Goal: Task Accomplishment & Management: Complete application form

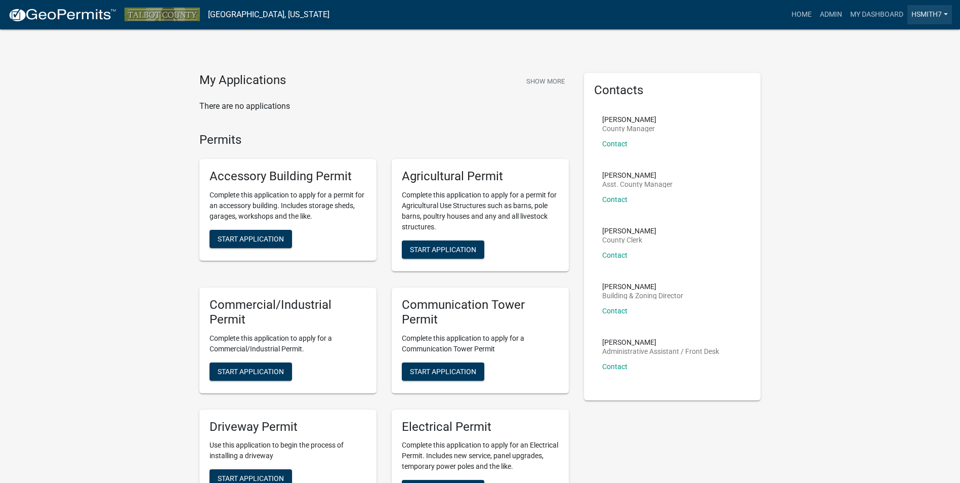
click at [925, 20] on link "hsmith7" at bounding box center [929, 14] width 45 height 19
click at [901, 93] on link "Logout" at bounding box center [911, 99] width 81 height 24
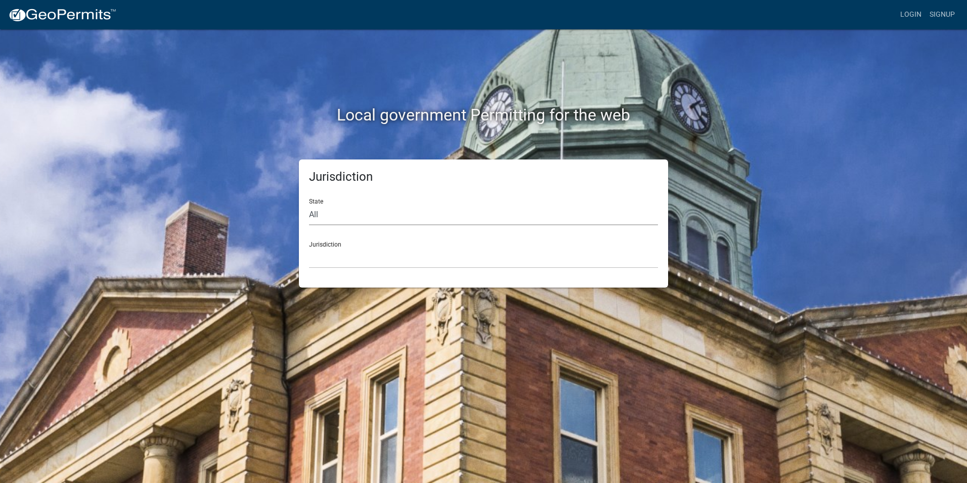
drag, startPoint x: 362, startPoint y: 214, endPoint x: 387, endPoint y: 214, distance: 25.3
click at [362, 214] on select "All Colorado Georgia Indiana Iowa Kansas Minnesota Ohio South Carolina Wisconsin" at bounding box center [483, 214] width 349 height 21
select select "[US_STATE]"
click at [309, 204] on select "All Colorado Georgia Indiana Iowa Kansas Minnesota Ohio South Carolina Wisconsin" at bounding box center [483, 214] width 349 height 21
click at [390, 254] on select "Carroll County, Georgia Cook County, Georgia Crawford County, Georgia Gilmer Co…" at bounding box center [483, 257] width 349 height 21
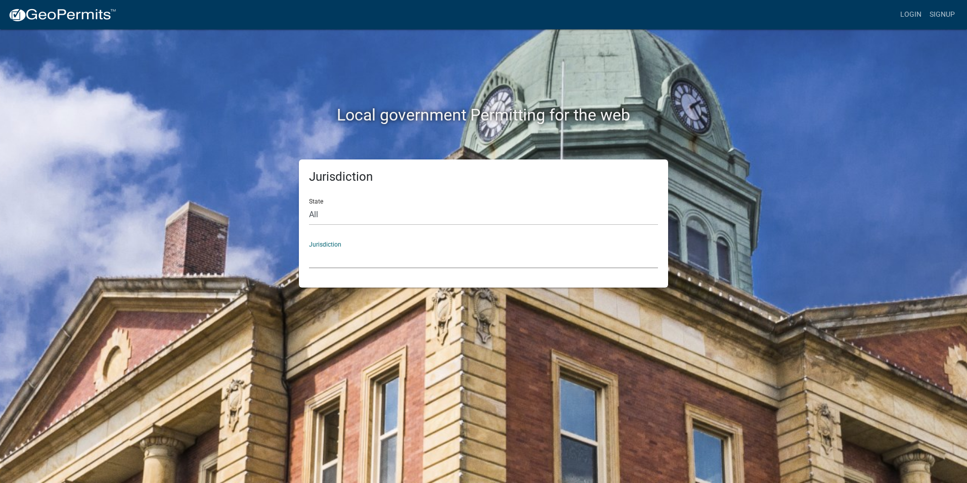
click at [422, 268] on select "Carroll County, Georgia Cook County, Georgia Crawford County, Georgia Gilmer Co…" at bounding box center [483, 257] width 349 height 21
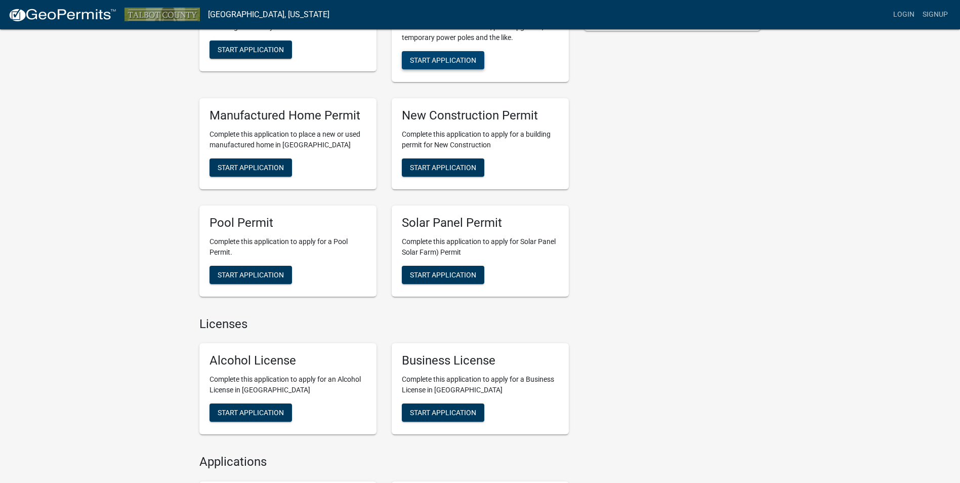
scroll to position [354, 0]
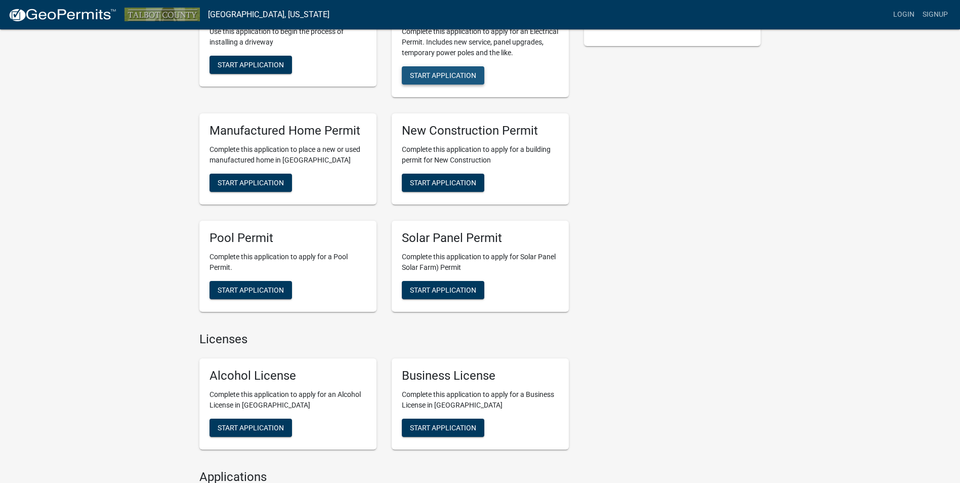
click at [444, 73] on span "Start Application" at bounding box center [443, 75] width 66 height 8
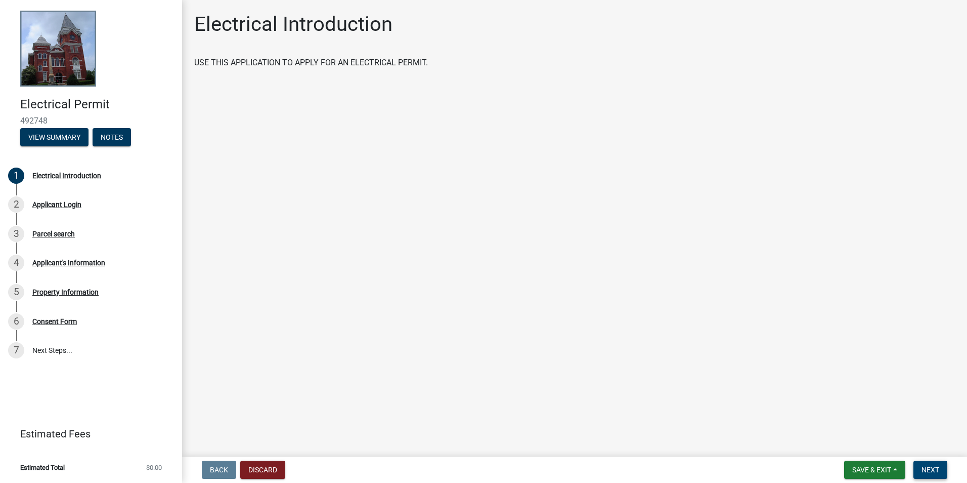
click at [937, 462] on button "Next" at bounding box center [931, 469] width 34 height 18
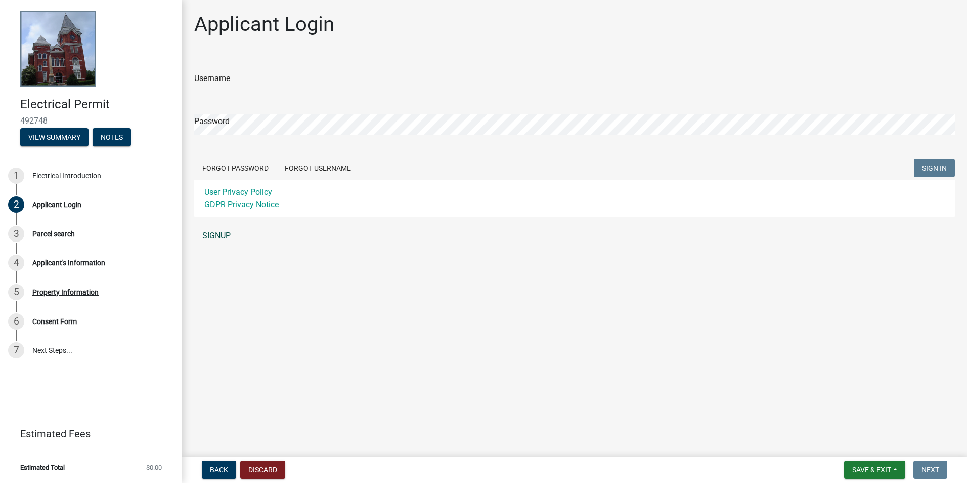
click at [221, 242] on link "SIGNUP" at bounding box center [574, 236] width 761 height 20
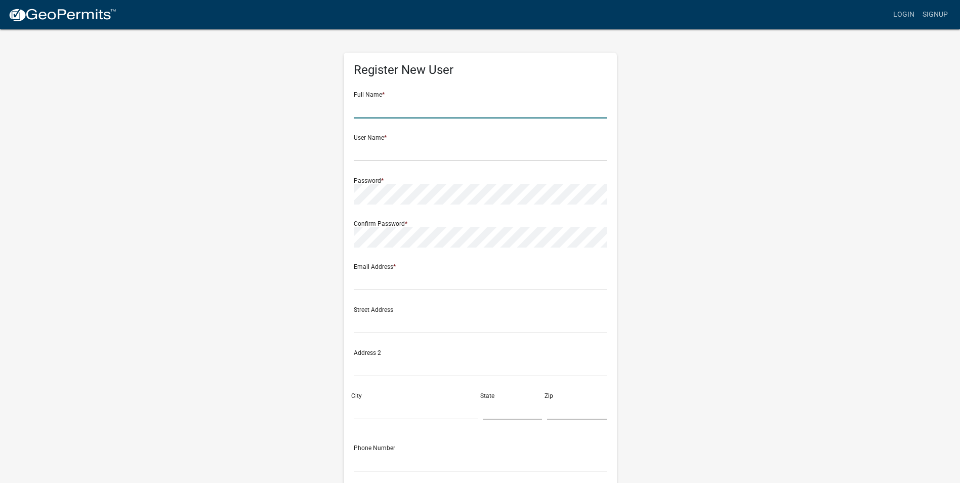
click at [381, 106] on input "text" at bounding box center [480, 108] width 253 height 21
type input "Tavres w"
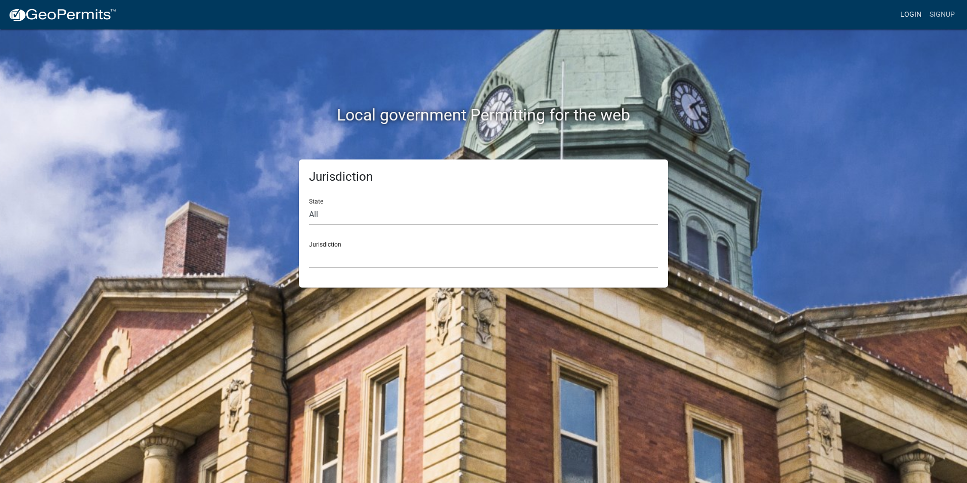
click at [913, 15] on link "Login" at bounding box center [911, 14] width 29 height 19
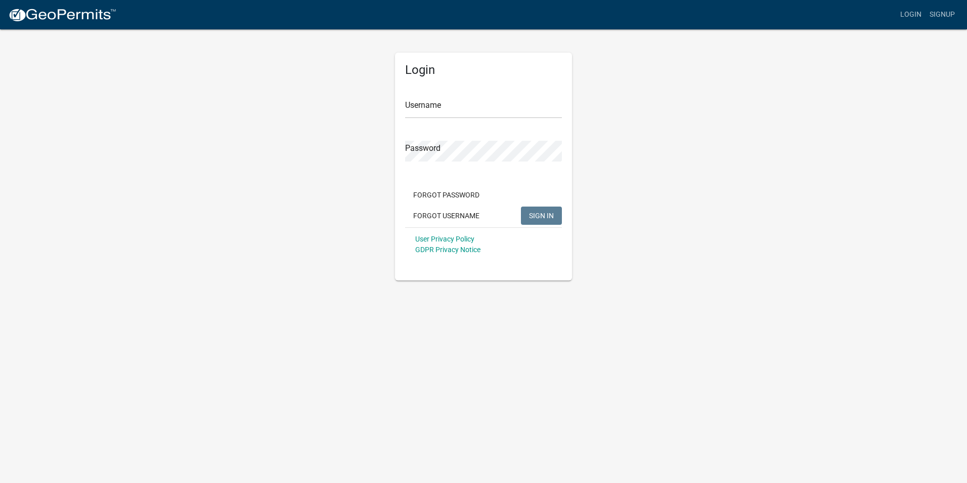
click at [40, 6] on link at bounding box center [62, 14] width 108 height 21
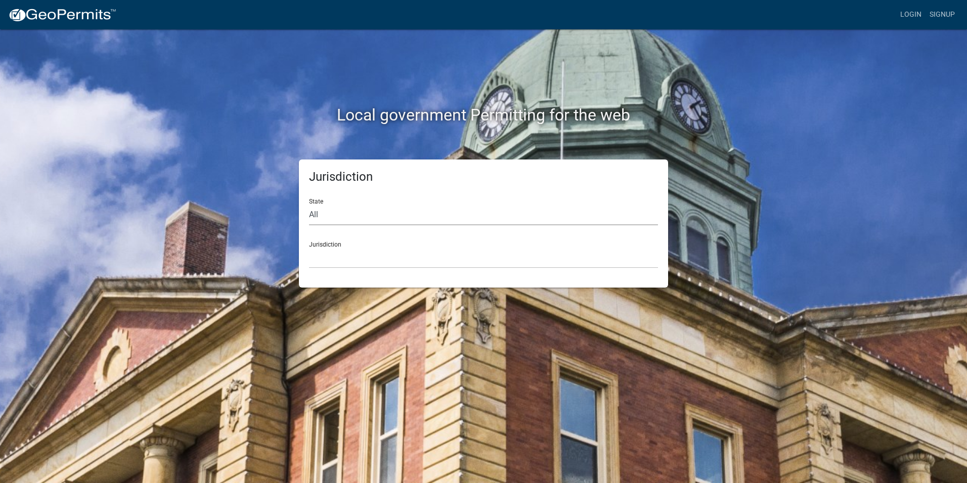
click at [413, 218] on select "All Colorado Georgia Indiana Iowa Kansas Minnesota Ohio South Carolina Wisconsin" at bounding box center [483, 214] width 349 height 21
select select "[US_STATE]"
click at [309, 204] on select "All Colorado Georgia Indiana Iowa Kansas Minnesota Ohio South Carolina Wisconsin" at bounding box center [483, 214] width 349 height 21
click at [367, 252] on select "Carroll County, Georgia Cook County, Georgia Crawford County, Georgia Gilmer Co…" at bounding box center [483, 257] width 349 height 21
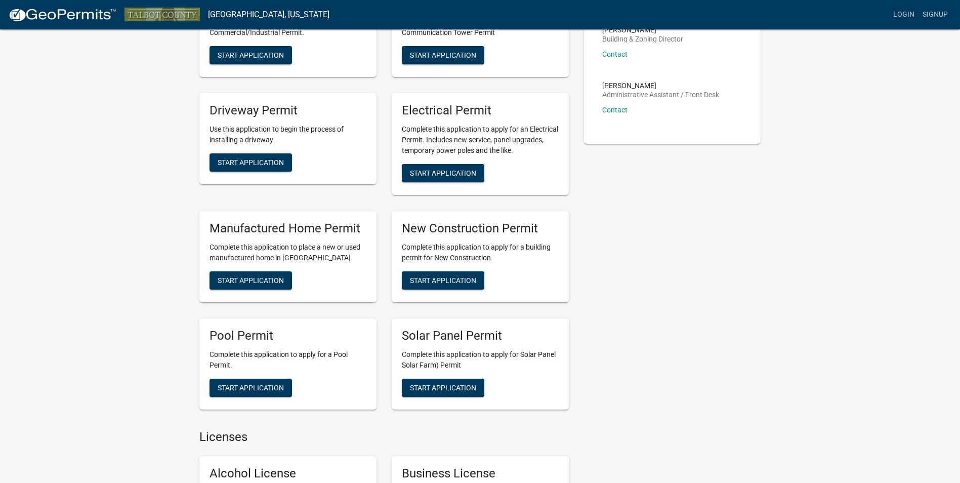
scroll to position [253, 0]
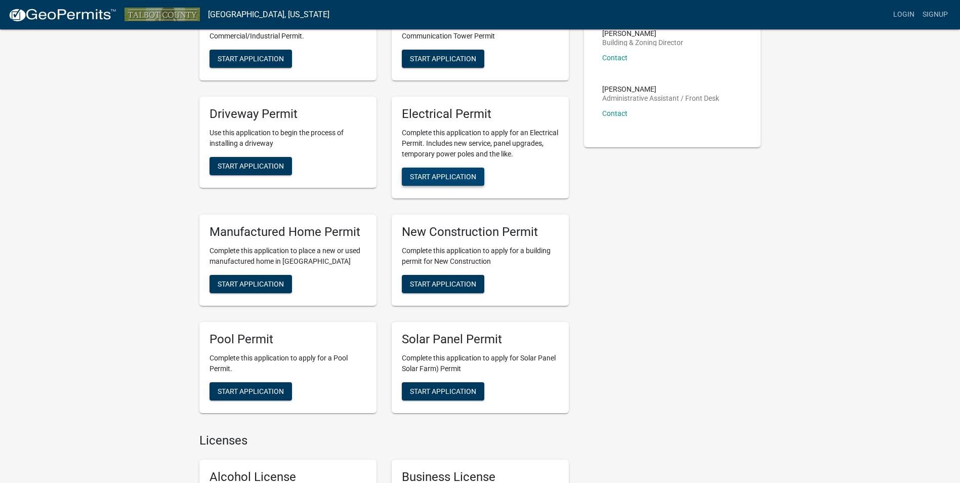
click at [457, 172] on button "Start Application" at bounding box center [443, 176] width 82 height 18
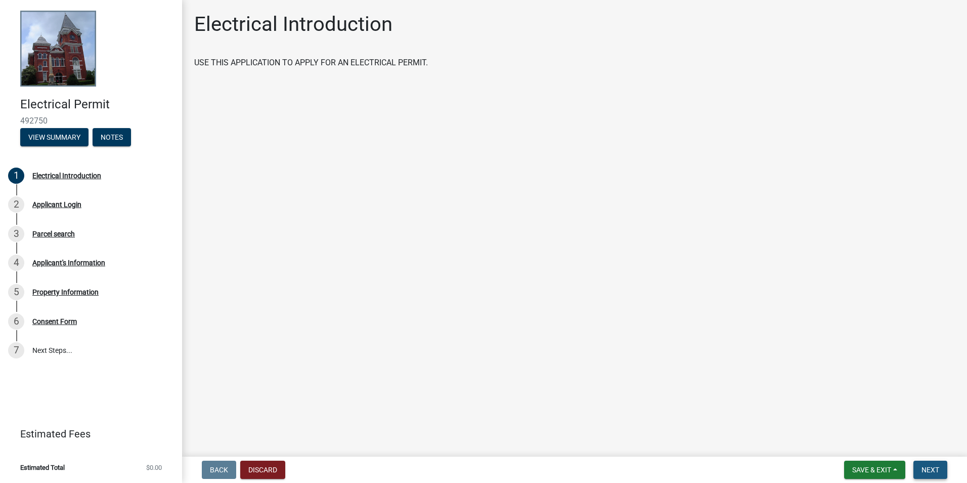
click at [926, 464] on button "Next" at bounding box center [931, 469] width 34 height 18
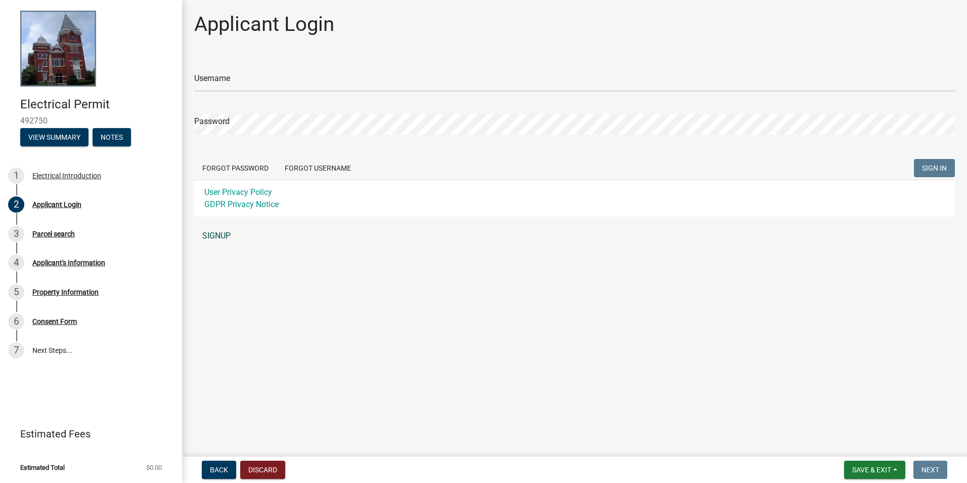
click at [227, 231] on link "SIGNUP" at bounding box center [574, 236] width 761 height 20
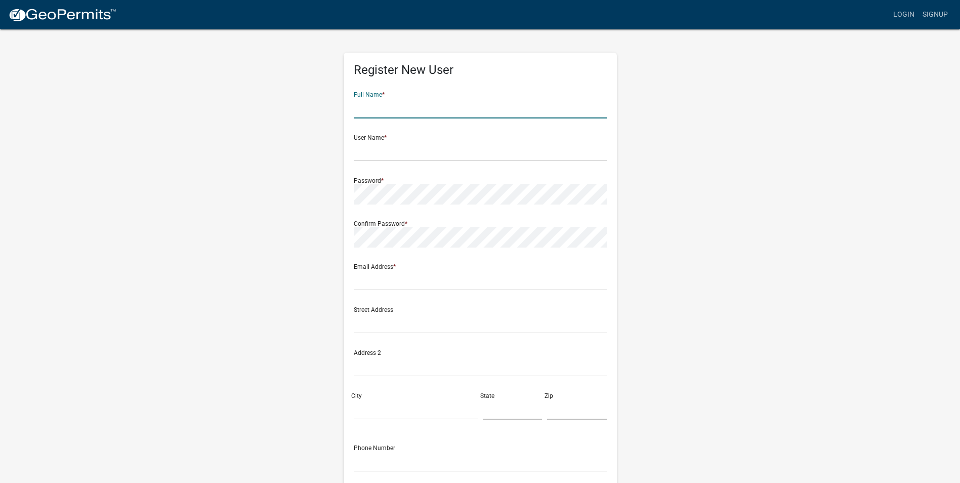
click at [375, 113] on input "text" at bounding box center [480, 108] width 253 height 21
type input "[PERSON_NAME] [PERSON_NAME]"
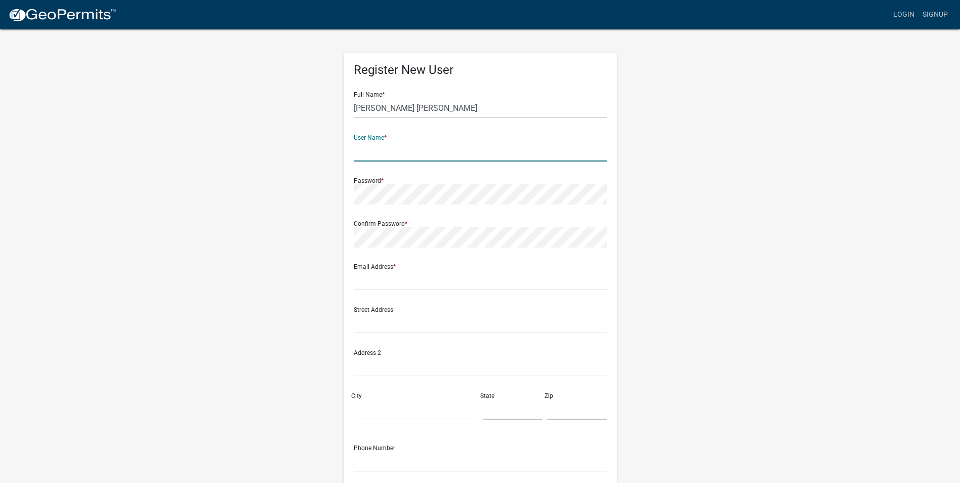
click at [389, 142] on input "text" at bounding box center [480, 151] width 253 height 21
type input "j"
type input "chop"
click at [333, 191] on div "Register New User Full Name * Tavres Williams User Name * chop Password * Confi…" at bounding box center [480, 298] width 577 height 541
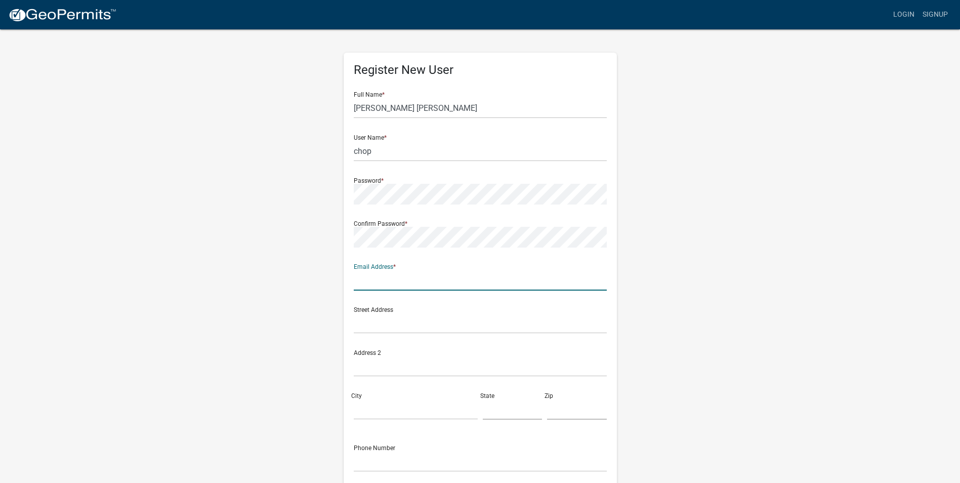
click at [376, 286] on input "text" at bounding box center [480, 280] width 253 height 21
type input "[EMAIL_ADDRESS][DOMAIN_NAME]"
click at [386, 318] on input "text" at bounding box center [480, 323] width 253 height 21
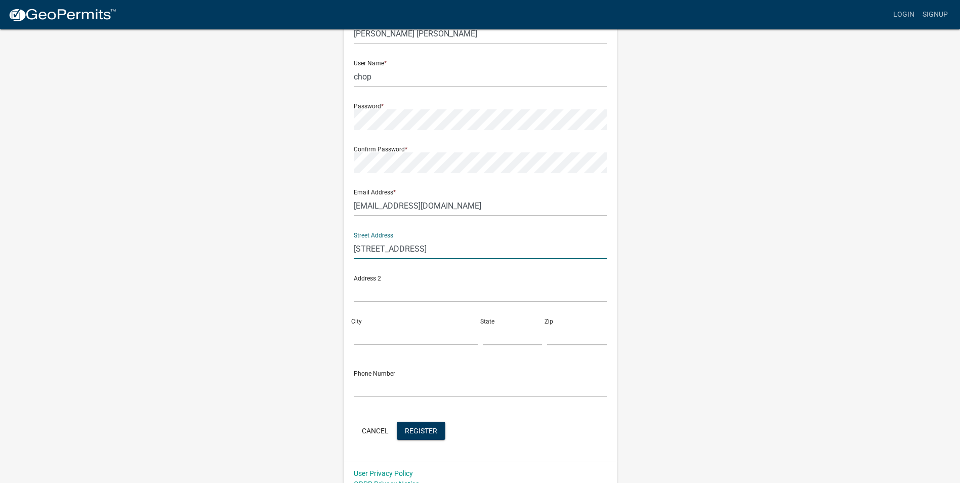
scroll to position [87, 0]
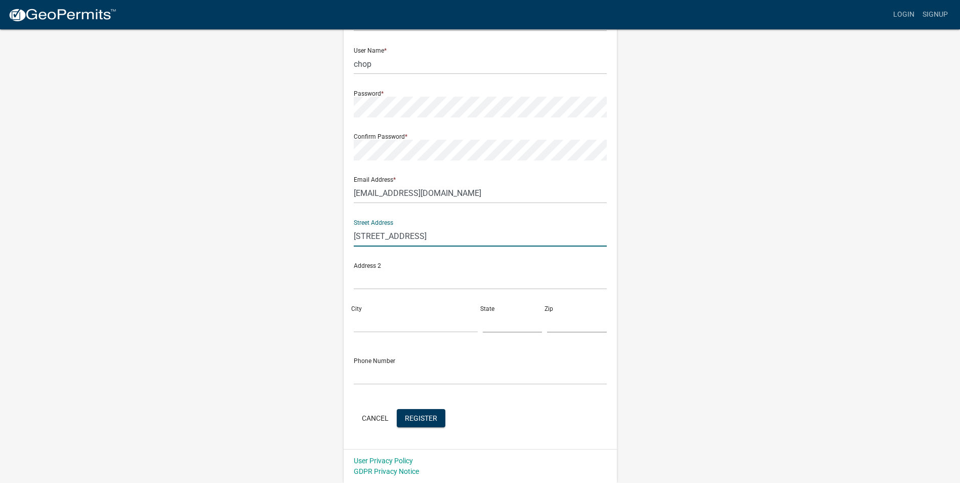
type input "652 Rush Creek Hwy"
click at [392, 314] on input "City" at bounding box center [416, 322] width 124 height 21
type input "Woodland"
click at [518, 326] on input "text" at bounding box center [513, 322] width 60 height 21
type input "Ga"
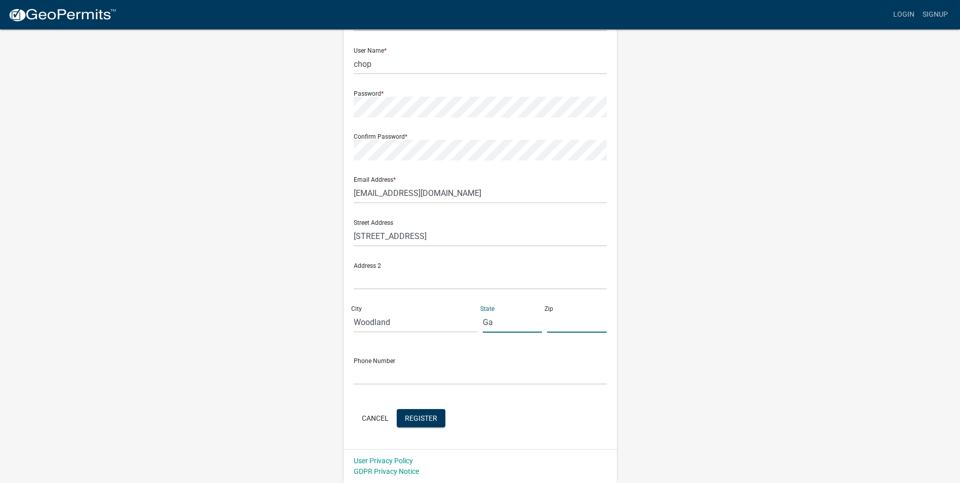
click at [564, 320] on input "text" at bounding box center [577, 322] width 60 height 21
type input "31836"
click at [453, 373] on input "text" at bounding box center [480, 374] width 253 height 21
click at [375, 376] on input "text" at bounding box center [480, 374] width 253 height 21
type input "7066014210"
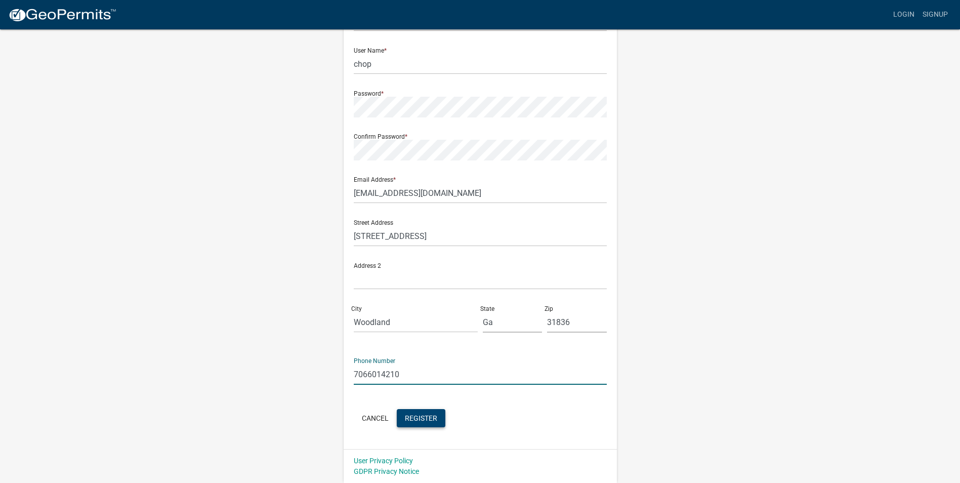
click at [421, 417] on span "Register" at bounding box center [421, 417] width 32 height 8
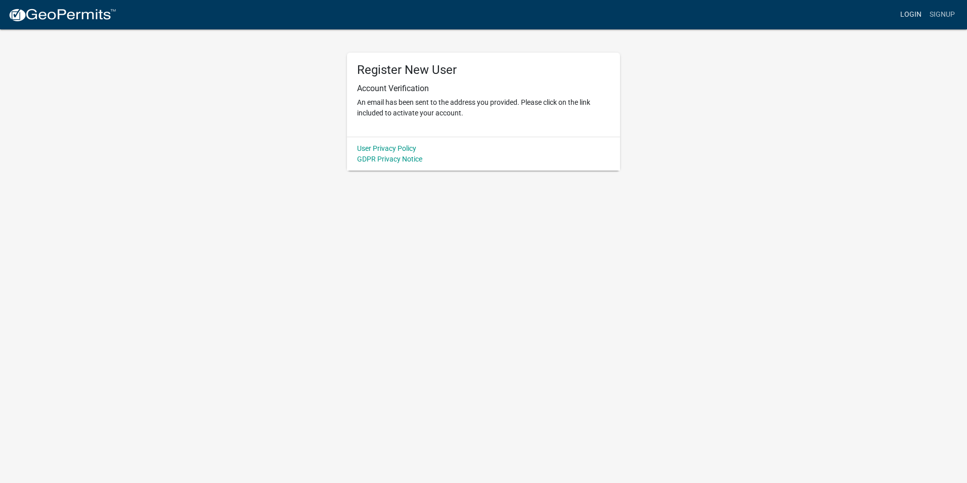
click at [913, 16] on link "Login" at bounding box center [911, 14] width 29 height 19
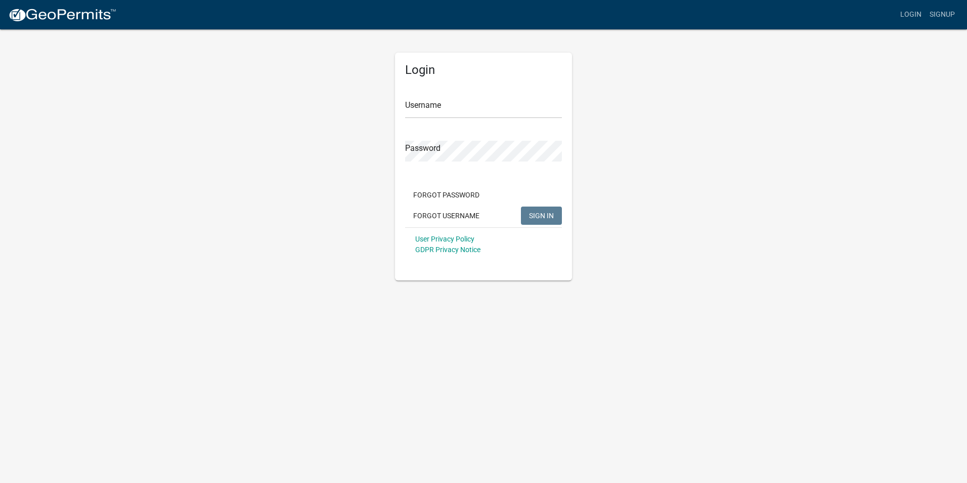
click at [433, 94] on div "Username" at bounding box center [483, 100] width 157 height 35
click at [439, 101] on input "Username" at bounding box center [483, 108] width 157 height 21
type input "hsmith7"
click at [521, 206] on button "SIGN IN" at bounding box center [541, 215] width 41 height 18
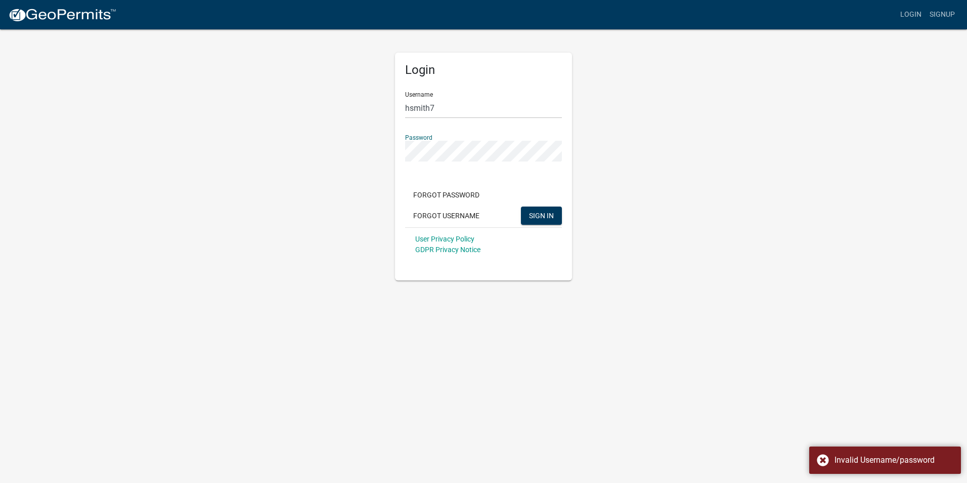
click at [521, 206] on button "SIGN IN" at bounding box center [541, 215] width 41 height 18
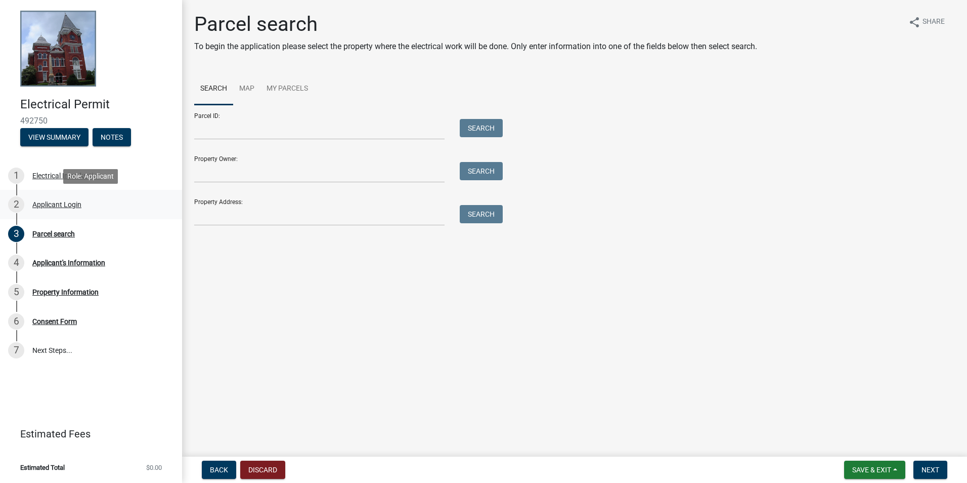
click at [86, 209] on div "2 Applicant Login" at bounding box center [87, 204] width 158 height 16
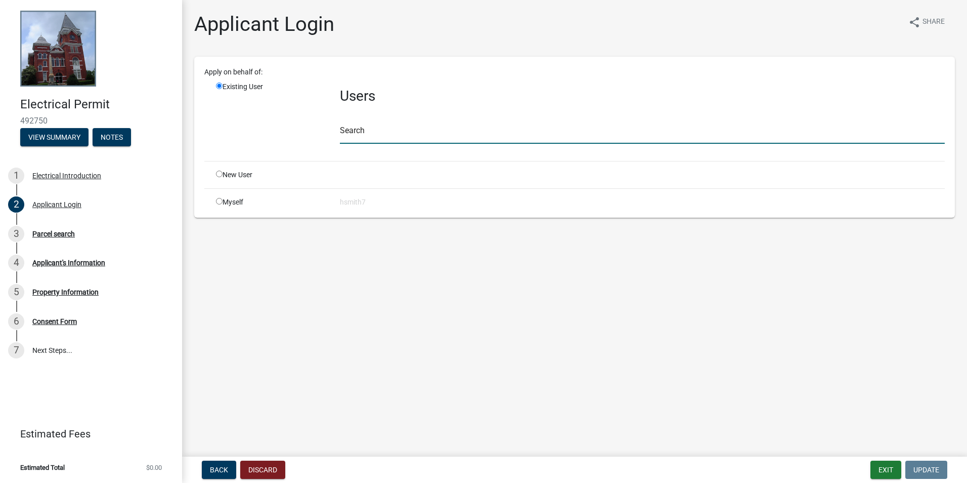
click at [369, 136] on input "text" at bounding box center [642, 133] width 605 height 21
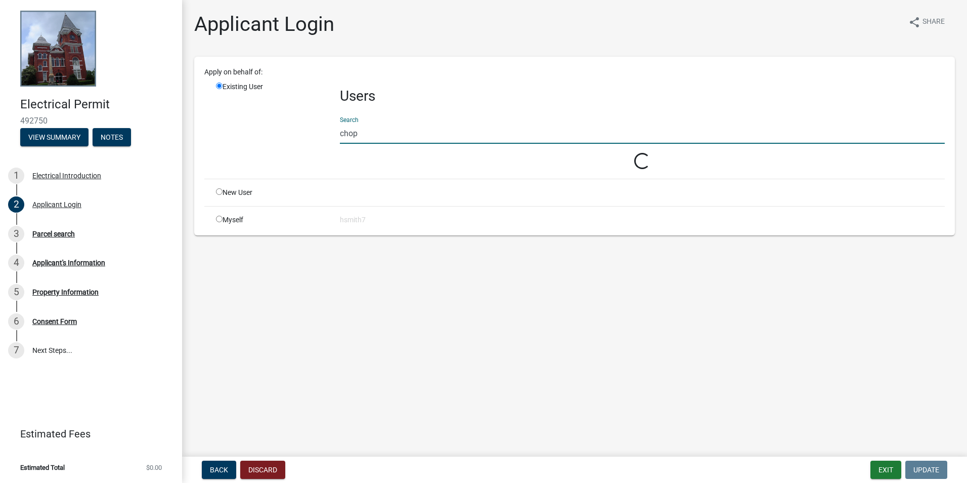
type input "chop"
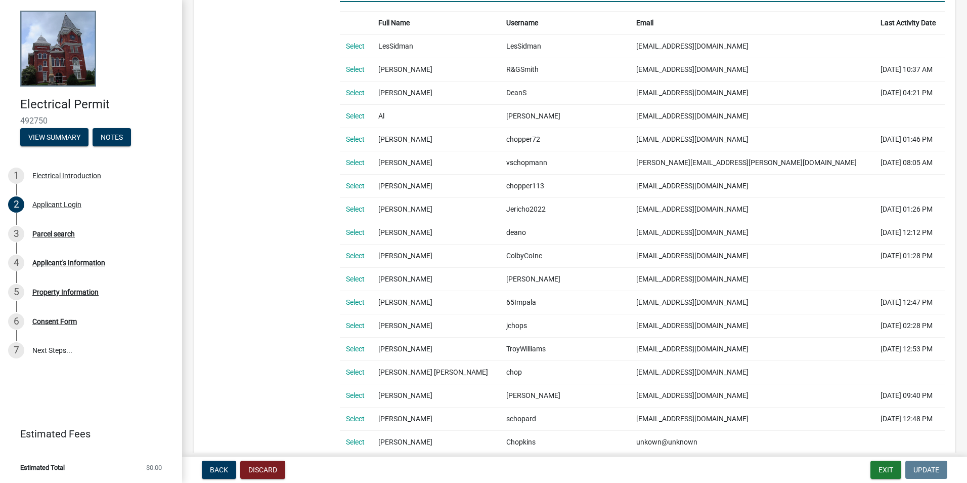
scroll to position [152, 0]
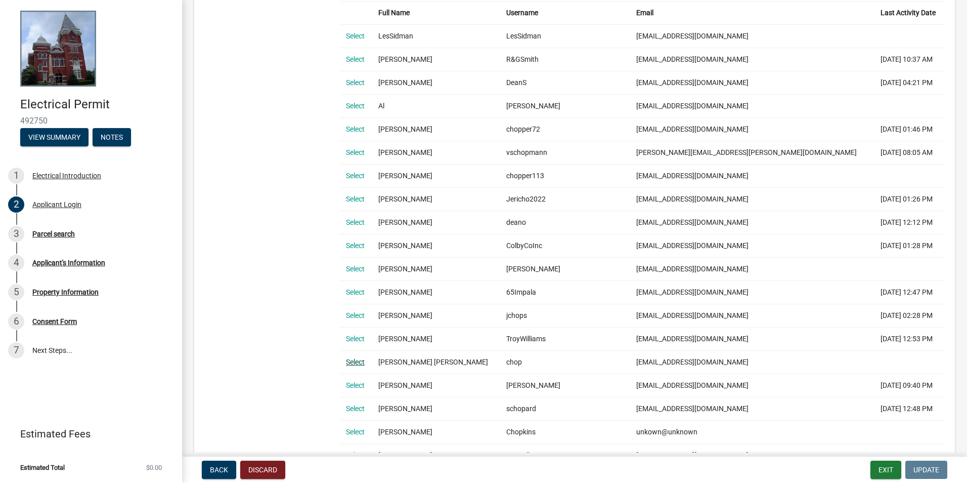
click at [360, 363] on link "Select" at bounding box center [355, 362] width 19 height 8
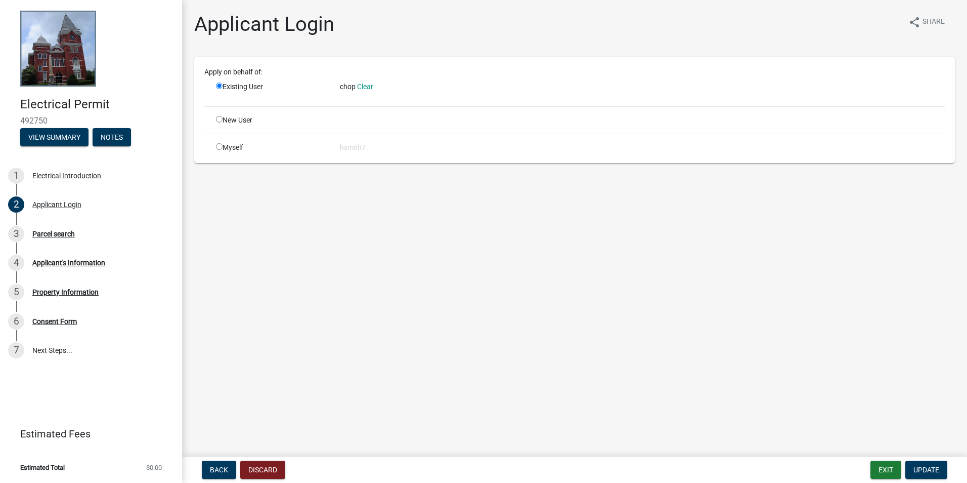
scroll to position [0, 0]
click at [919, 466] on span "Update" at bounding box center [927, 470] width 26 height 8
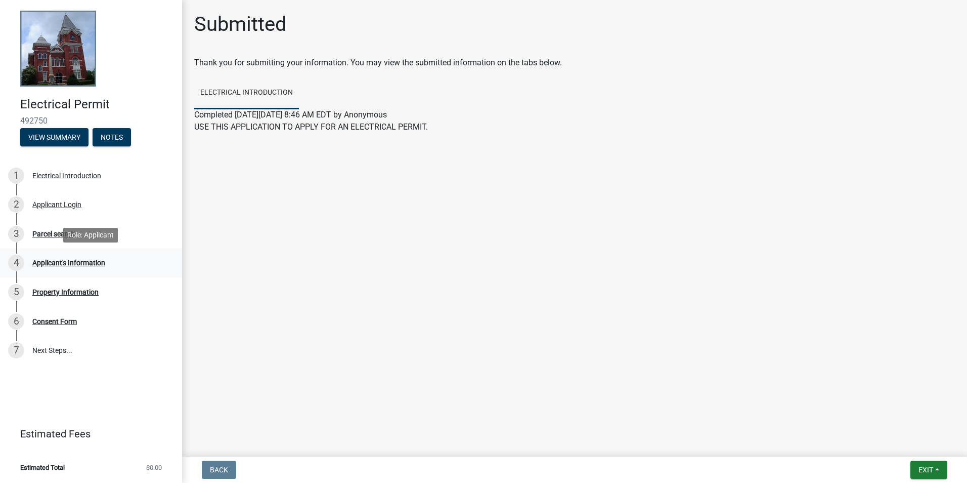
click at [105, 248] on link "4 Applicant's Information" at bounding box center [91, 262] width 182 height 29
click at [87, 235] on div "3 Parcel search" at bounding box center [87, 234] width 158 height 16
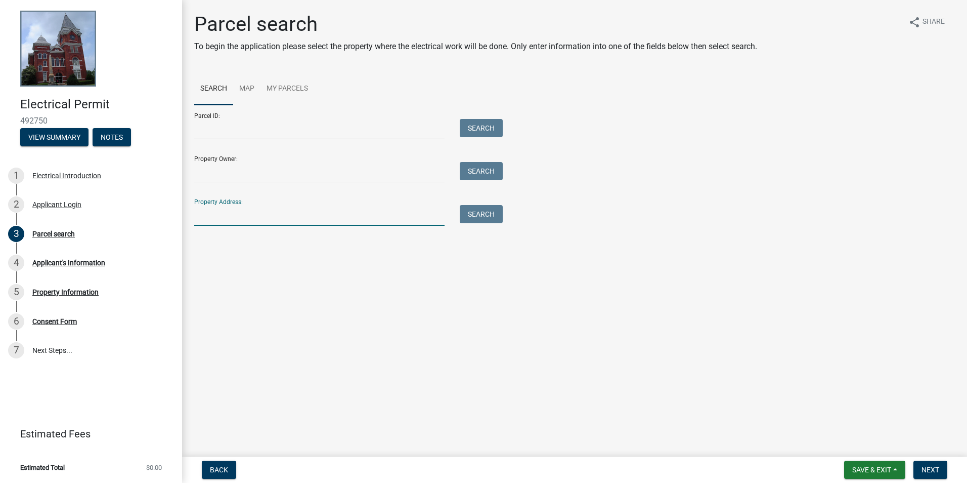
click at [396, 215] on input "Property Address:" at bounding box center [319, 215] width 250 height 21
click at [335, 209] on input "Property Address:" at bounding box center [319, 215] width 250 height 21
click at [207, 216] on input "5260 rush" at bounding box center [319, 215] width 250 height 21
type input "652 rush"
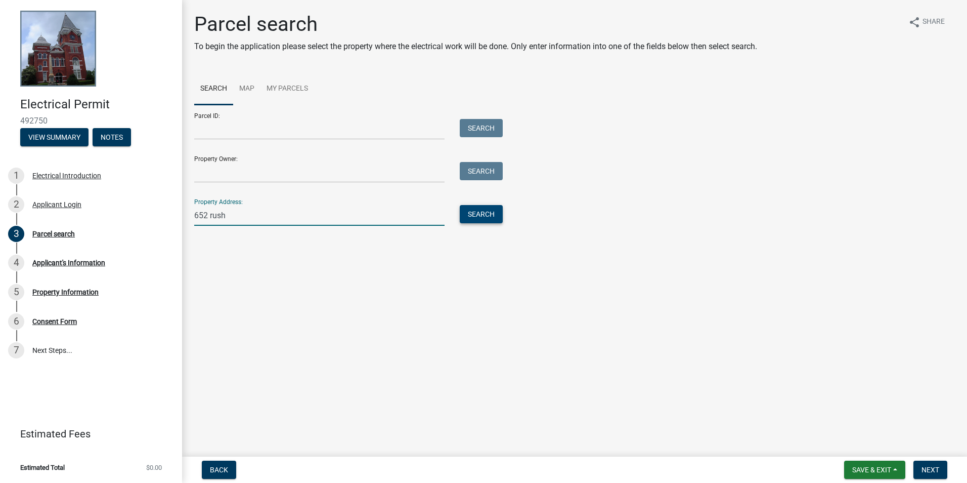
click at [485, 212] on button "Search" at bounding box center [481, 214] width 43 height 18
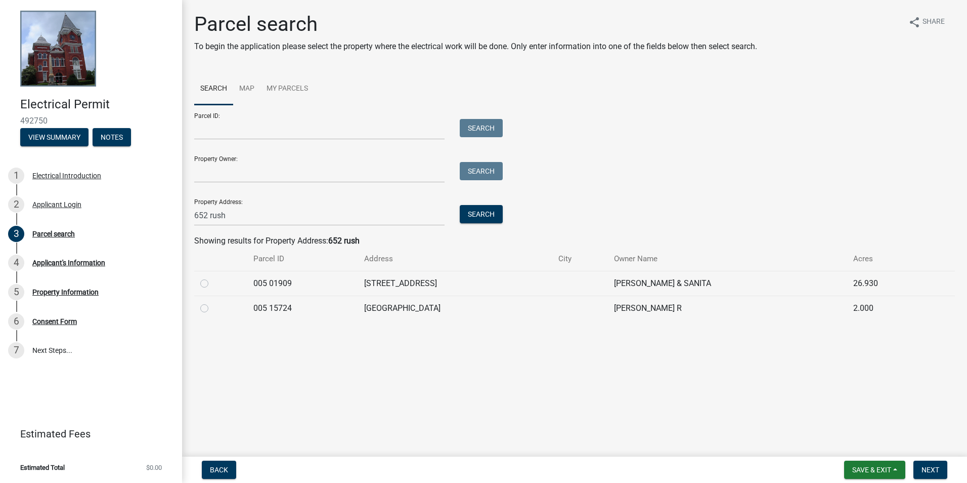
click at [213, 302] on label at bounding box center [213, 302] width 0 height 0
click at [213, 309] on 15724 "radio" at bounding box center [216, 305] width 7 height 7
radio 15724 "true"
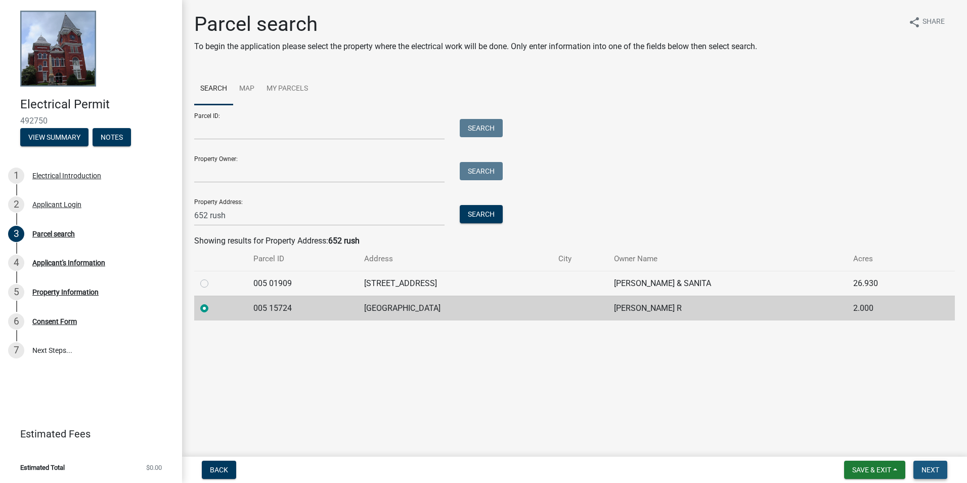
click at [938, 464] on button "Next" at bounding box center [931, 469] width 34 height 18
click at [937, 470] on span "Next" at bounding box center [931, 470] width 18 height 8
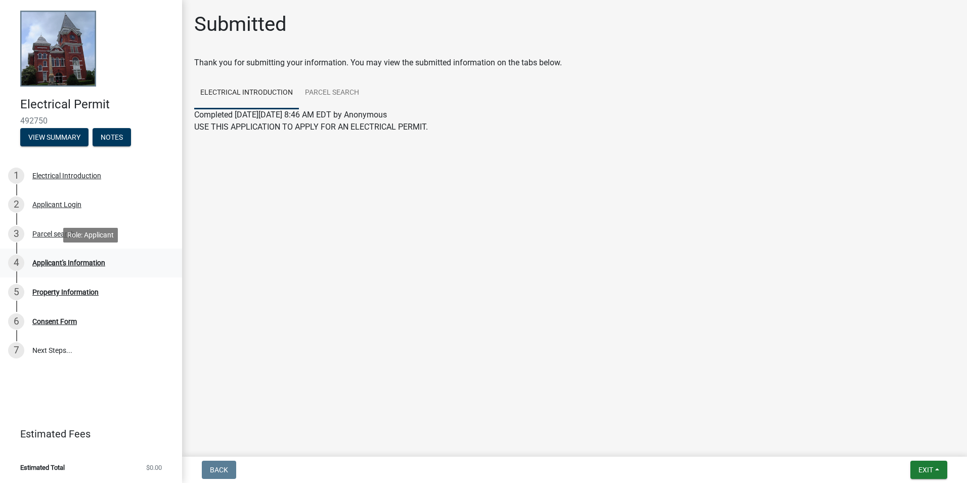
click at [55, 259] on div "Applicant's Information" at bounding box center [68, 262] width 73 height 7
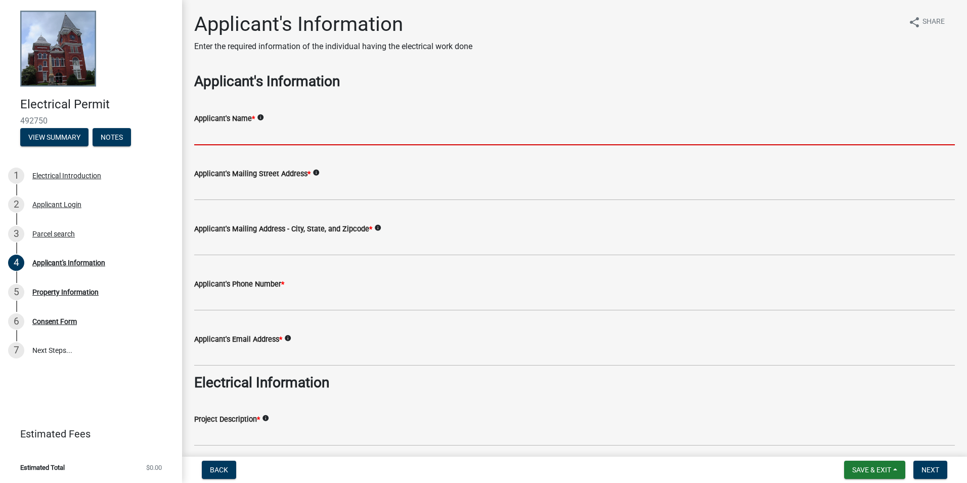
click at [266, 135] on input "Applicant's Name *" at bounding box center [574, 134] width 761 height 21
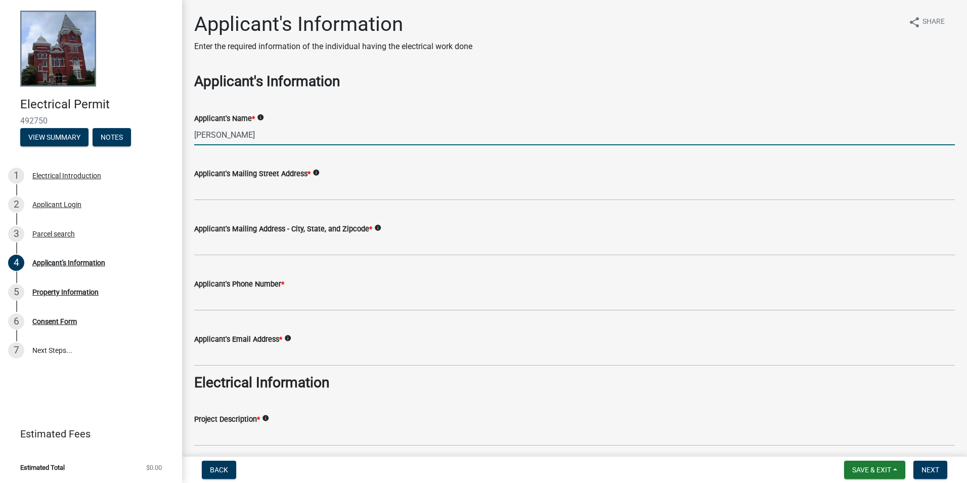
type input "[PERSON_NAME]"
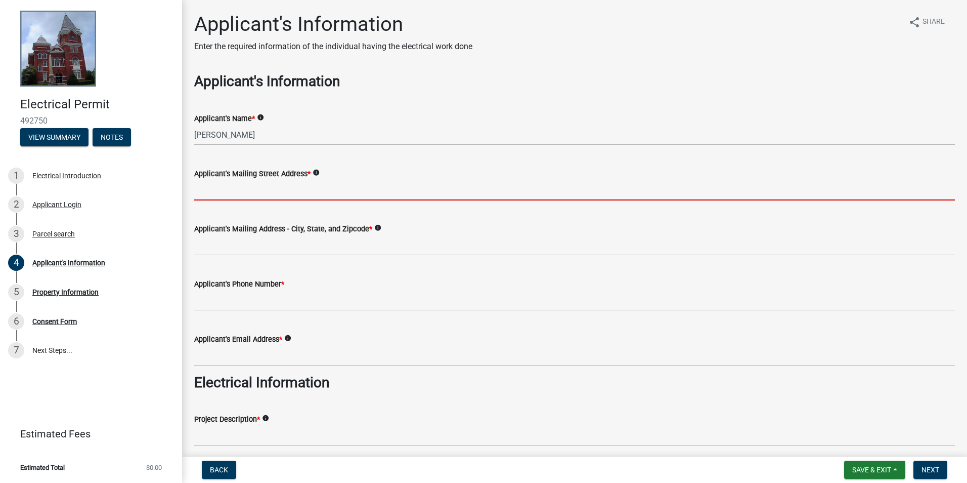
click at [280, 183] on input "Applicant's Mailing Street Address *" at bounding box center [574, 190] width 761 height 21
click at [318, 194] on input "Applicant's Mailing Street Address *" at bounding box center [574, 190] width 761 height 21
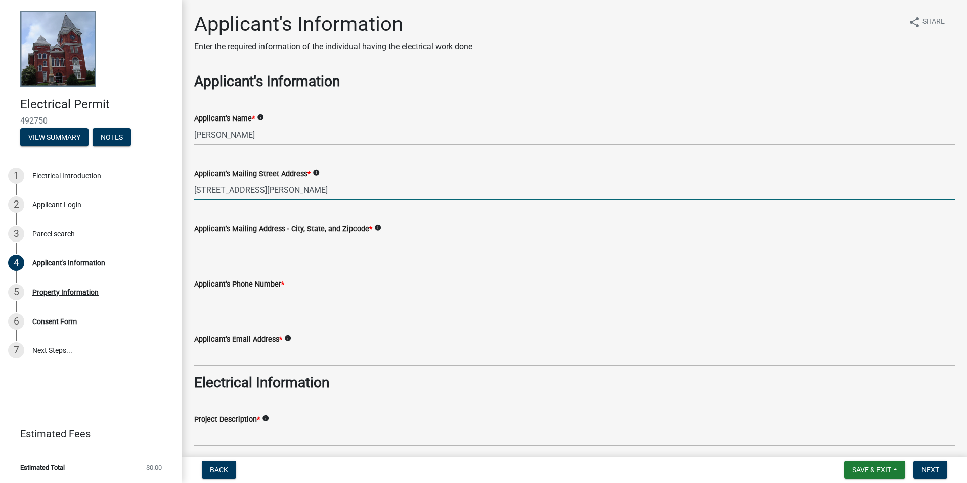
type input "[STREET_ADDRESS][PERSON_NAME]"
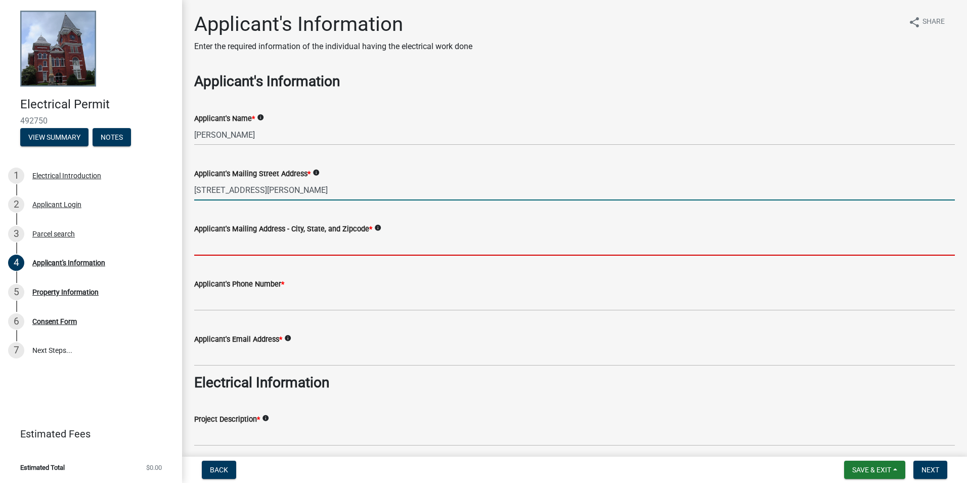
click at [298, 251] on input "Applicant's Mailing Address - City, State, and Zipcode *" at bounding box center [574, 245] width 761 height 21
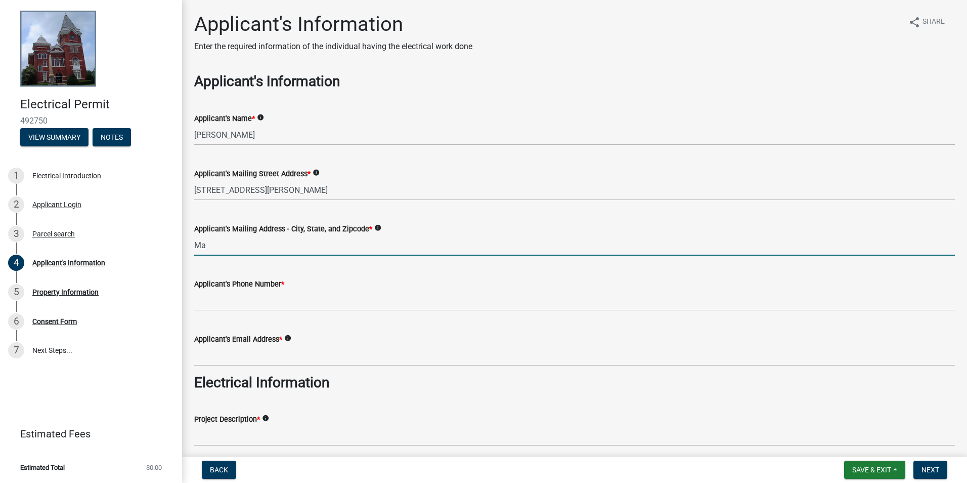
type input "[GEOGRAPHIC_DATA], [GEOGRAPHIC_DATA] 31816"
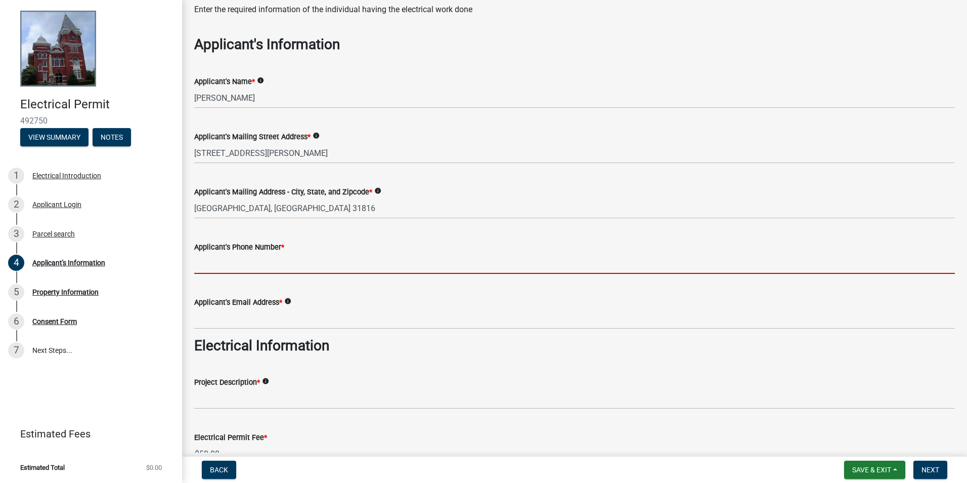
scroll to position [101, 0]
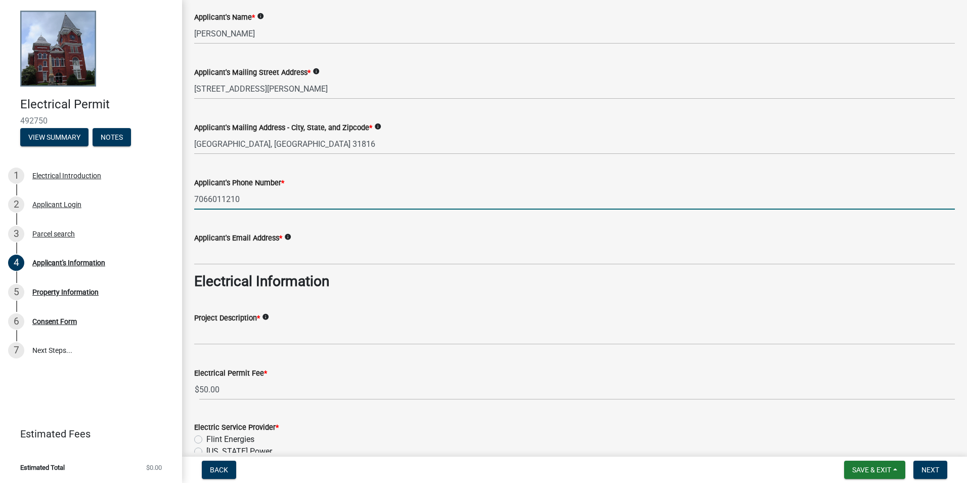
type input "7066011210"
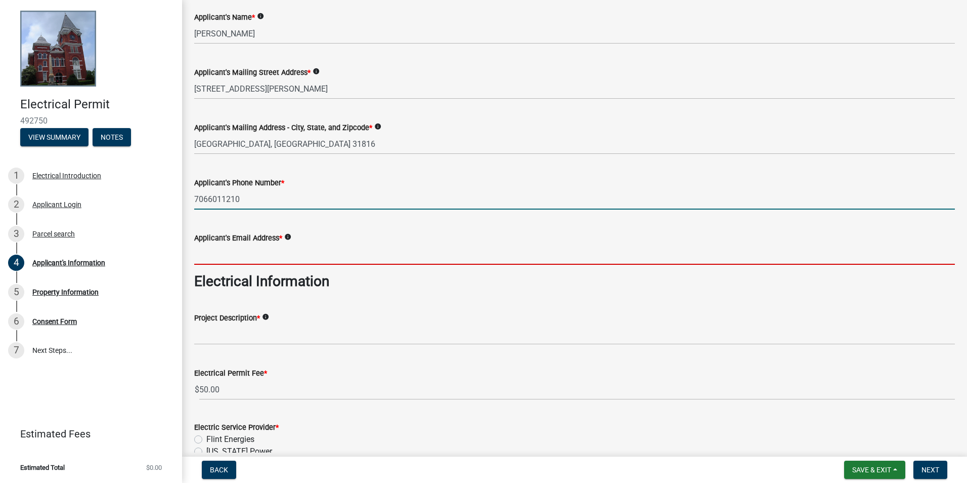
click at [262, 258] on input "Applicant's Email Address *" at bounding box center [574, 254] width 761 height 21
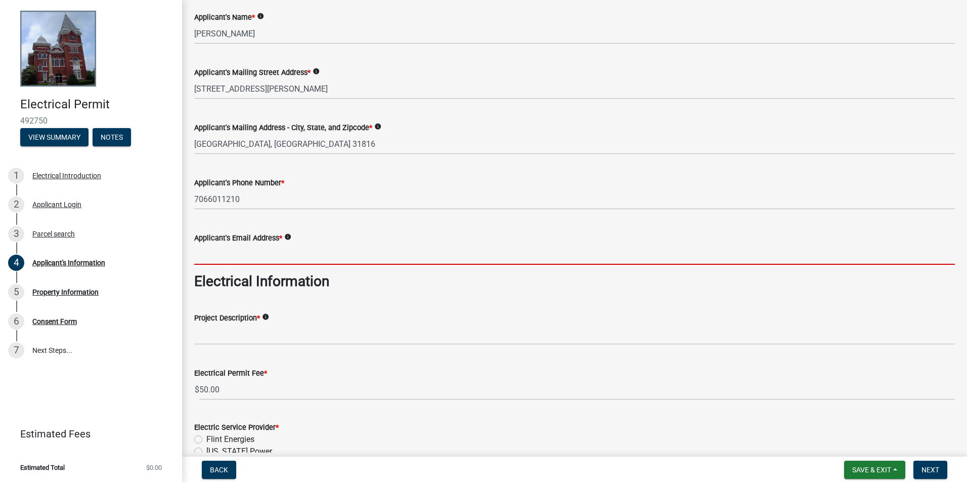
type input "[EMAIL_ADDRESS][DOMAIN_NAME]"
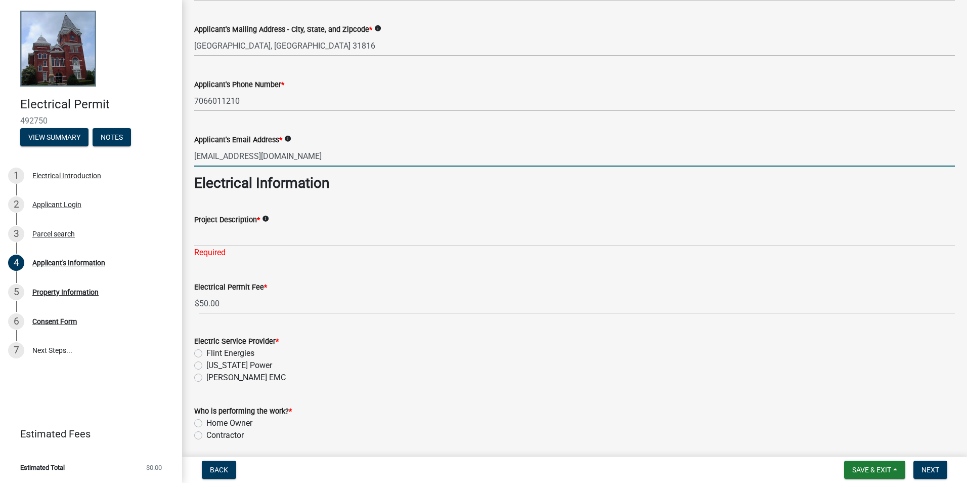
scroll to position [202, 0]
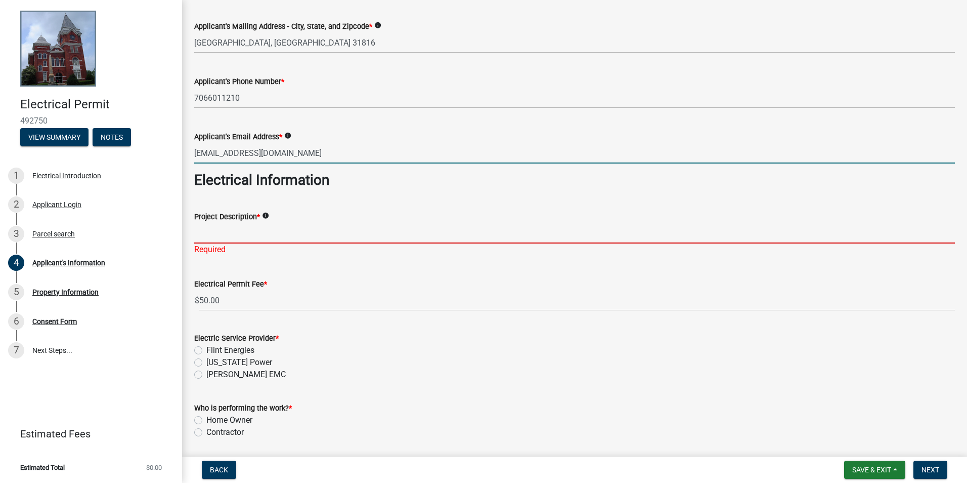
click at [232, 235] on input "Project Description *" at bounding box center [574, 233] width 761 height 21
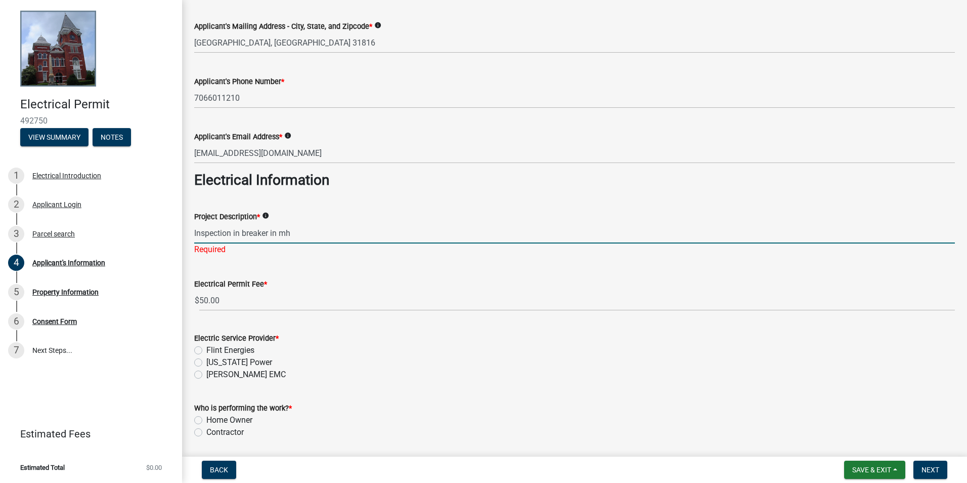
type input "Inspection in breaker in mh"
click at [236, 365] on div "Electric Service Provider * Flint Energies [US_STATE] Power [PERSON_NAME] EMC" at bounding box center [574, 356] width 761 height 49
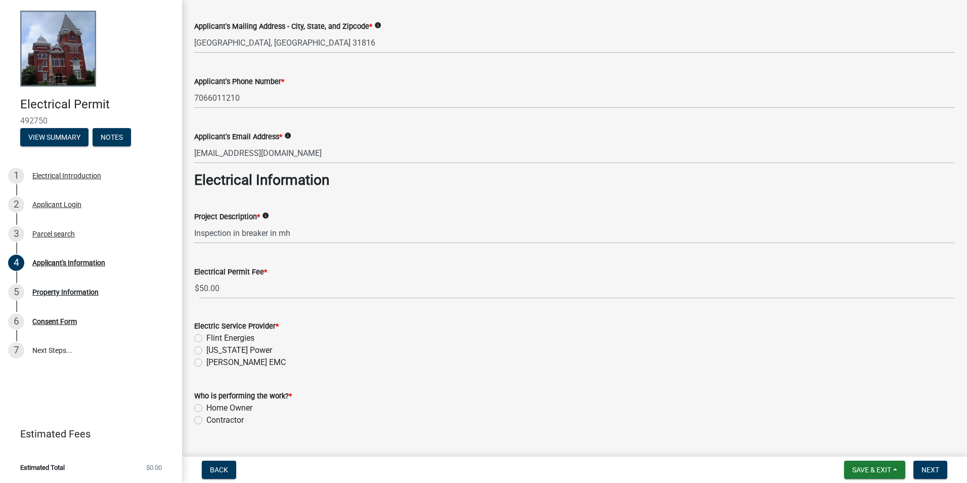
click at [236, 349] on label "[US_STATE] Power" at bounding box center [239, 350] width 66 height 12
click at [213, 349] on input "[US_STATE] Power" at bounding box center [209, 347] width 7 height 7
radio input "true"
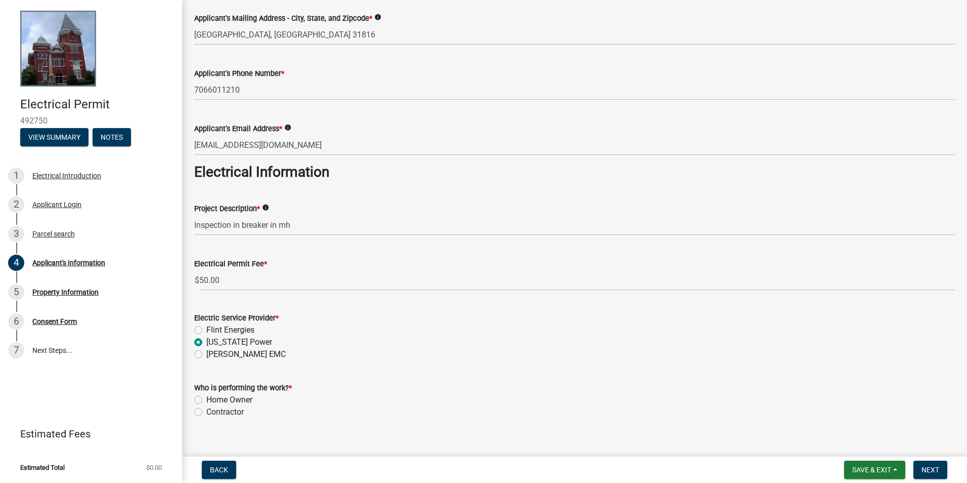
scroll to position [225, 0]
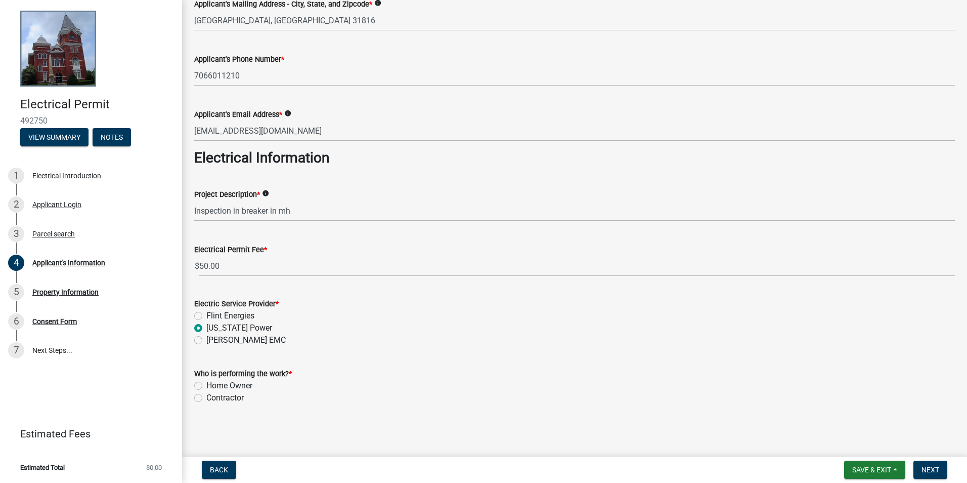
click at [237, 381] on label "Home Owner" at bounding box center [229, 386] width 46 height 12
click at [213, 381] on input "Home Owner" at bounding box center [209, 383] width 7 height 7
radio input "true"
click at [946, 473] on button "Next" at bounding box center [931, 469] width 34 height 18
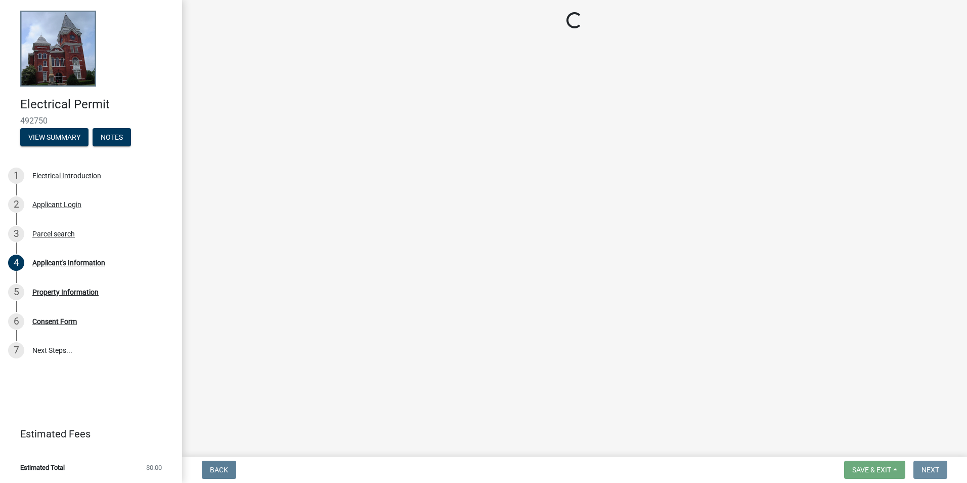
scroll to position [0, 0]
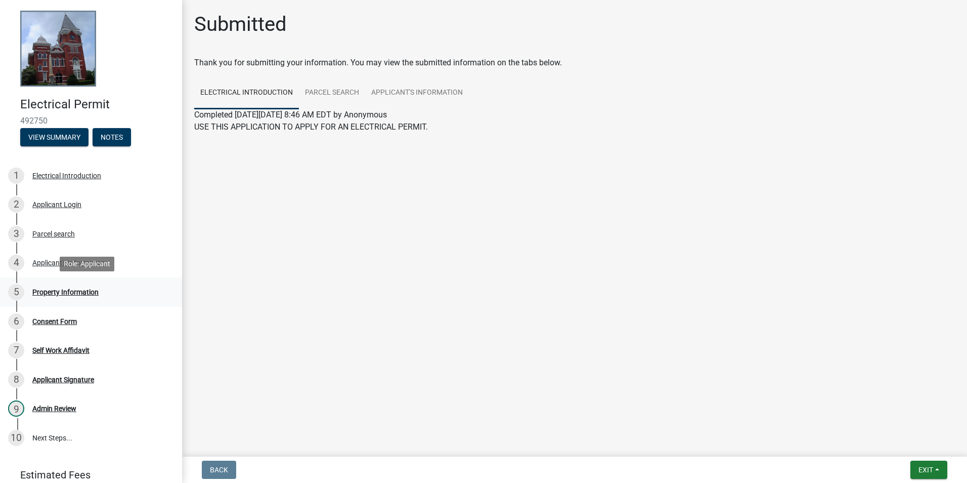
click at [55, 298] on div "5 Property Information" at bounding box center [87, 292] width 158 height 16
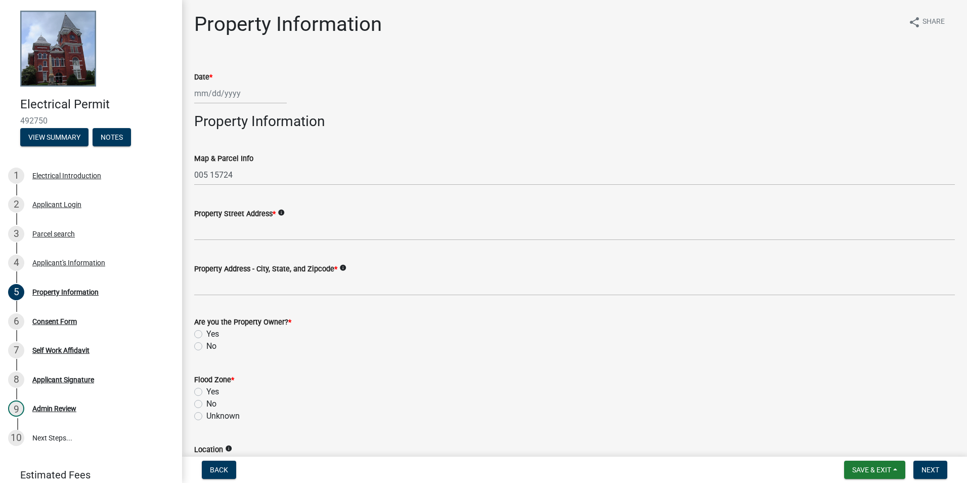
click at [220, 98] on div at bounding box center [240, 93] width 93 height 21
select select "10"
select select "2025"
click at [236, 179] on div "15" at bounding box center [237, 180] width 16 height 16
type input "[DATE]"
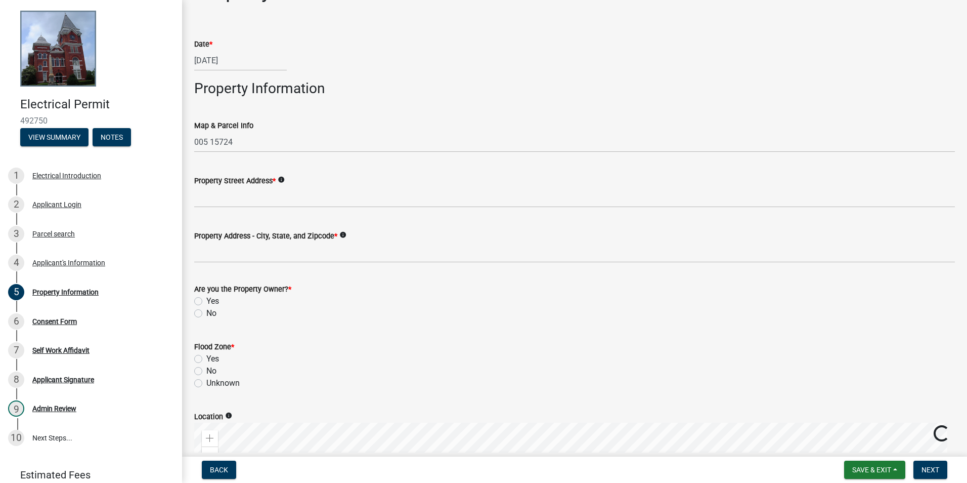
scroll to position [51, 0]
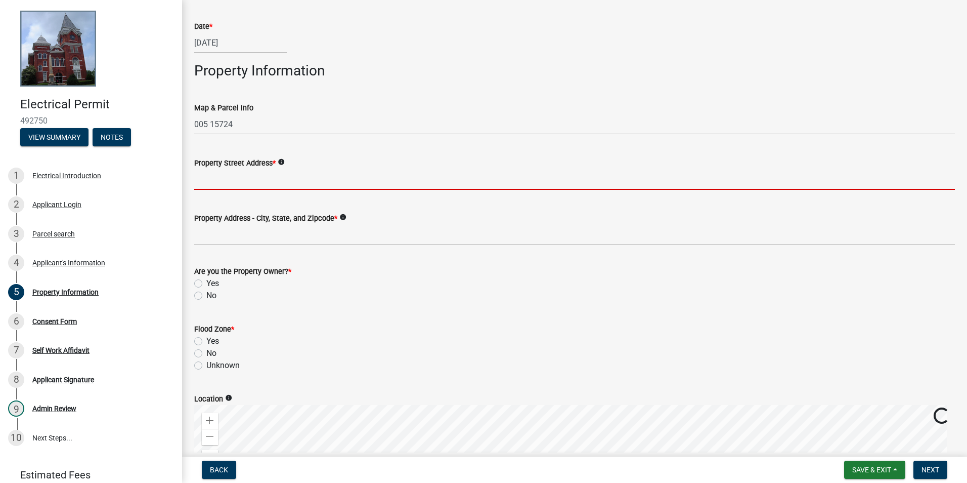
click at [265, 185] on input "Property Street Address *" at bounding box center [574, 179] width 761 height 21
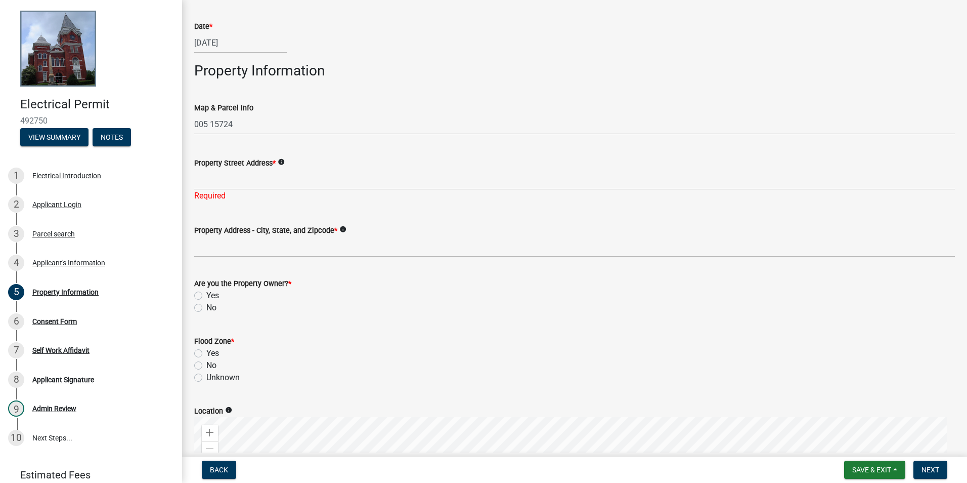
click at [561, 257] on wm-data-entity-input-list "Date * [DATE] Property Information Map & Parcel Info 005 [GEOGRAPHIC_DATA] Addr…" at bounding box center [574, 342] width 761 height 673
click at [72, 230] on div "Parcel search" at bounding box center [53, 233] width 43 height 7
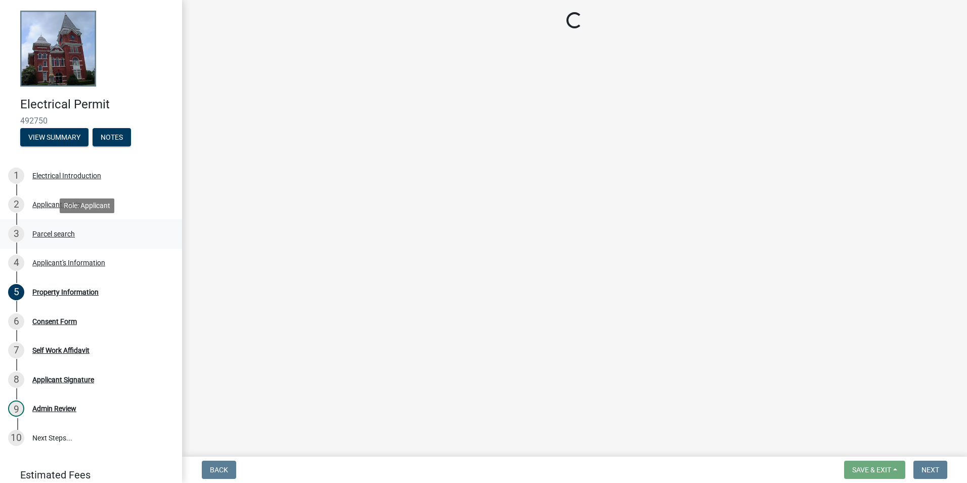
scroll to position [0, 0]
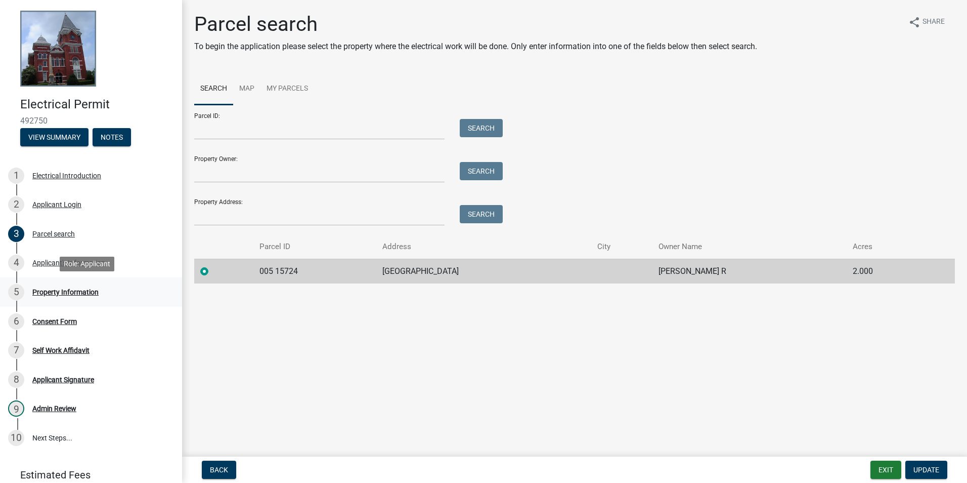
click at [77, 302] on link "5 Property Information" at bounding box center [91, 291] width 182 height 29
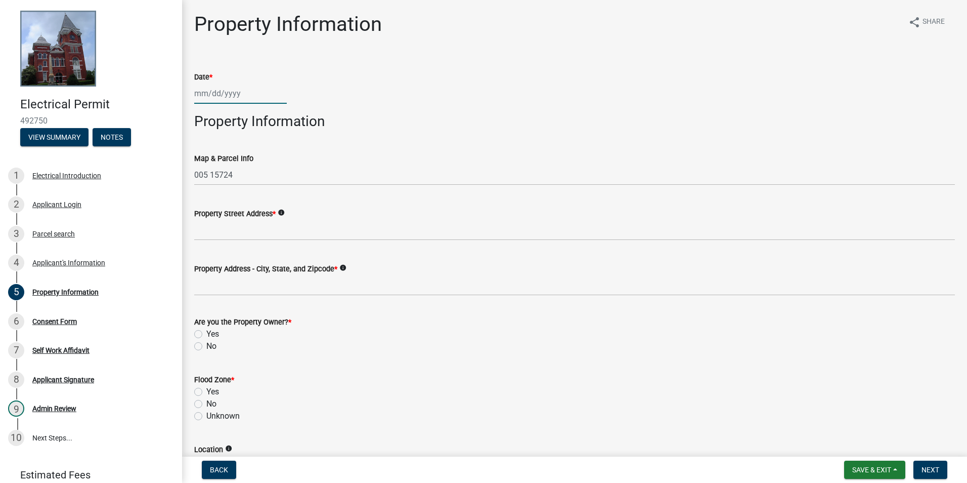
click at [240, 93] on div at bounding box center [240, 93] width 93 height 21
select select "10"
select select "2025"
click at [237, 176] on div "15" at bounding box center [237, 180] width 16 height 16
type input "[DATE]"
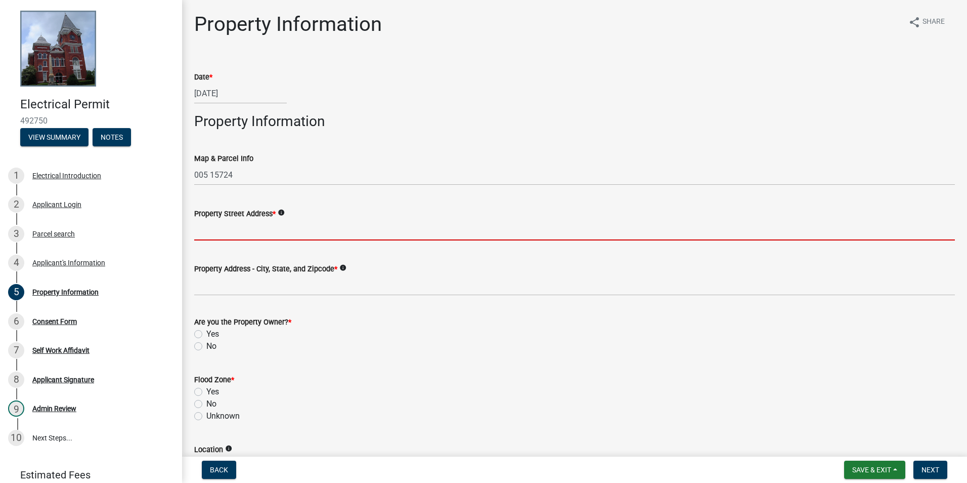
click at [247, 235] on input "Property Street Address *" at bounding box center [574, 230] width 761 height 21
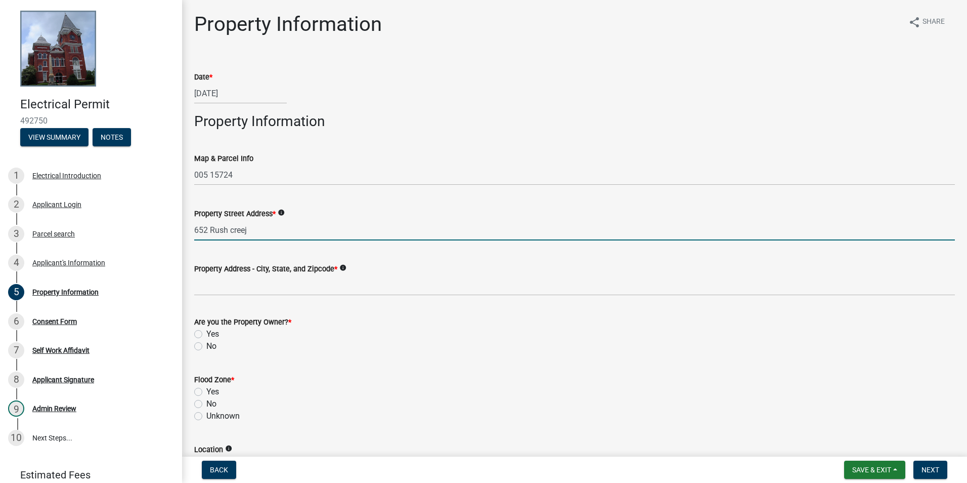
drag, startPoint x: 259, startPoint y: 233, endPoint x: 233, endPoint y: 233, distance: 25.3
click at [233, 233] on input "652 Rush creej" at bounding box center [574, 230] width 761 height 21
type input "652 [GEOGRAPHIC_DATA]"
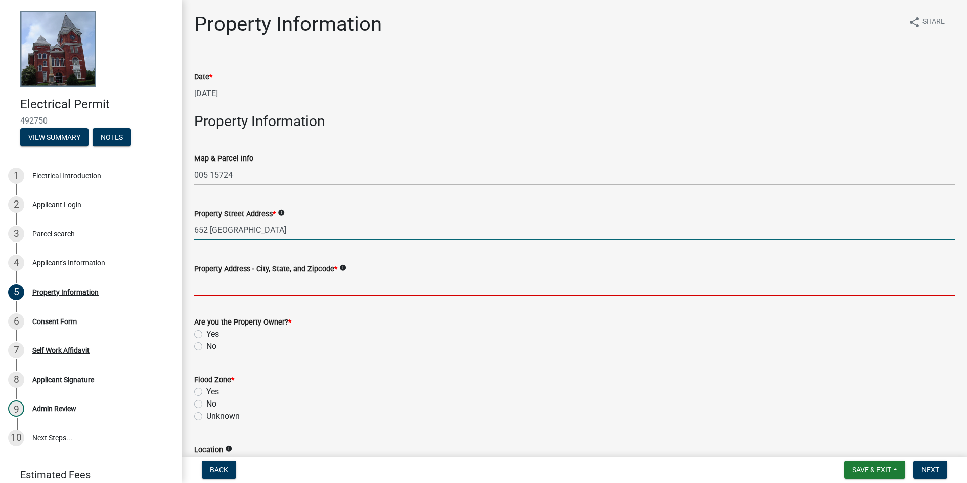
click at [248, 278] on input "Property Address - City, State, and Zipcode *" at bounding box center [574, 285] width 761 height 21
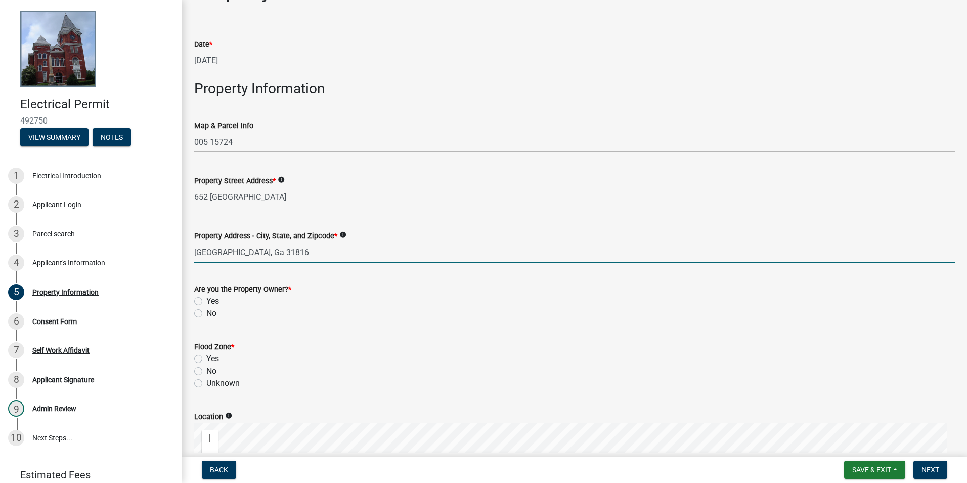
scroll to position [51, 0]
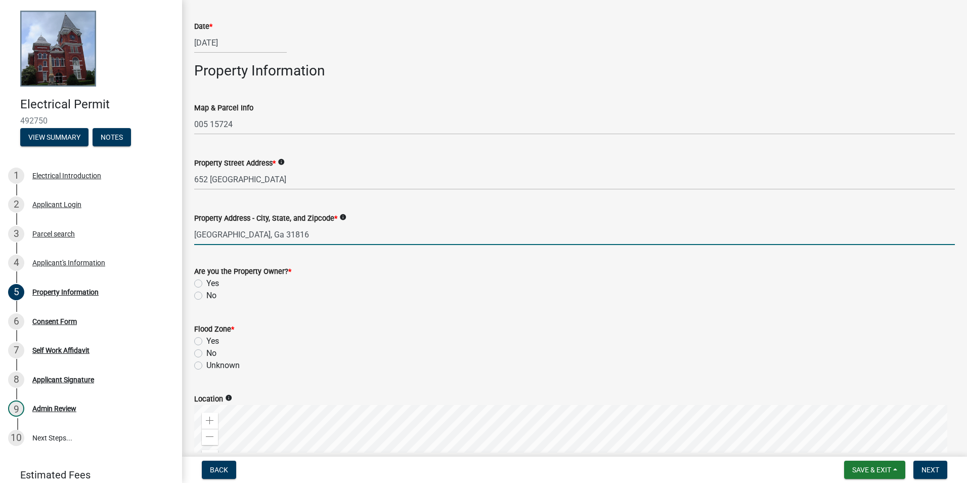
type input "[GEOGRAPHIC_DATA], Ga 31816"
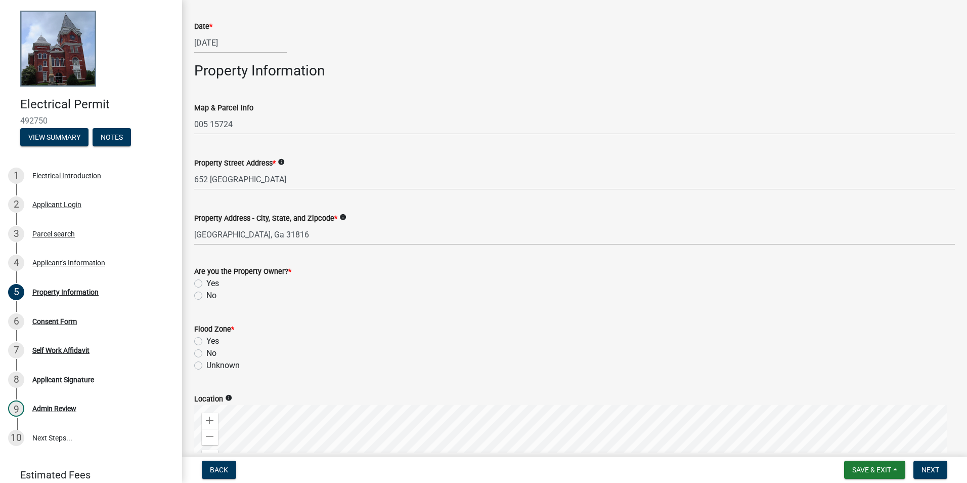
click at [217, 282] on label "Yes" at bounding box center [212, 283] width 13 height 12
click at [213, 282] on input "Yes" at bounding box center [209, 280] width 7 height 7
radio input "true"
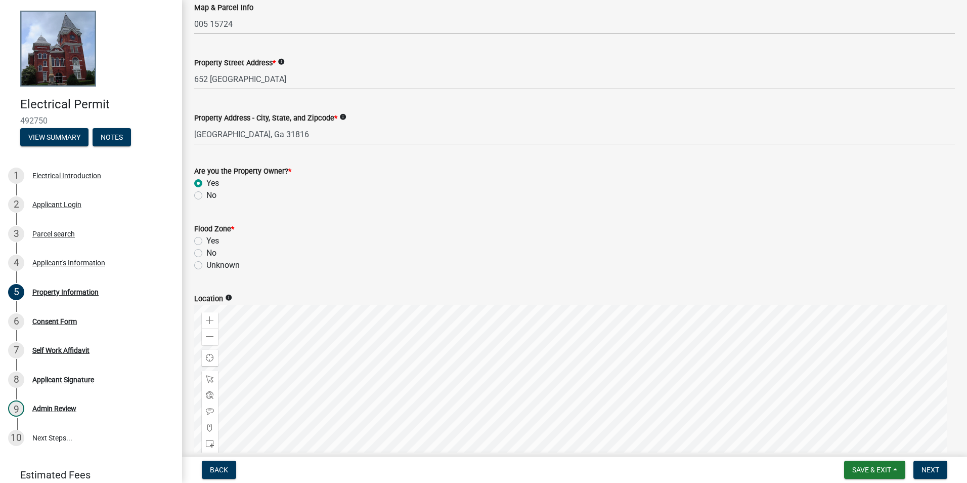
scroll to position [152, 0]
click at [206, 250] on label "No" at bounding box center [211, 252] width 10 height 12
click at [206, 250] on input "No" at bounding box center [209, 249] width 7 height 7
radio input "true"
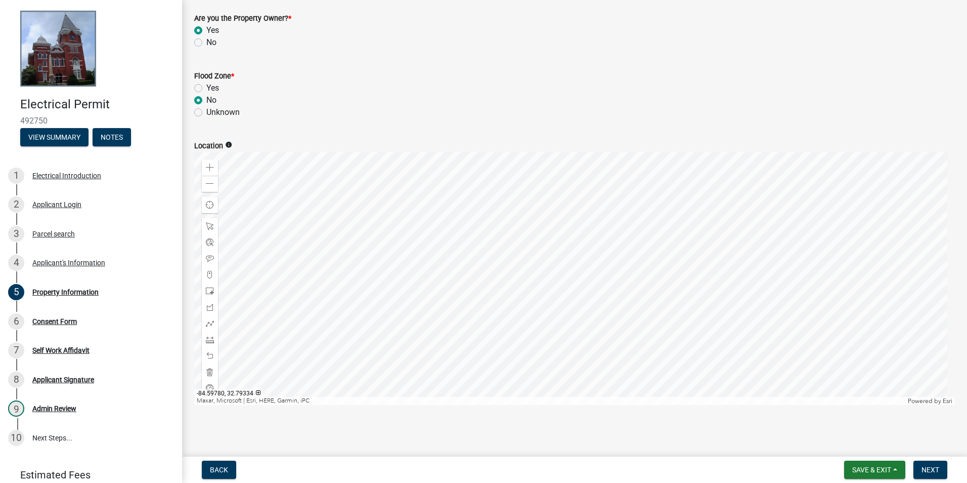
scroll to position [305, 0]
click at [918, 472] on button "Next" at bounding box center [931, 469] width 34 height 18
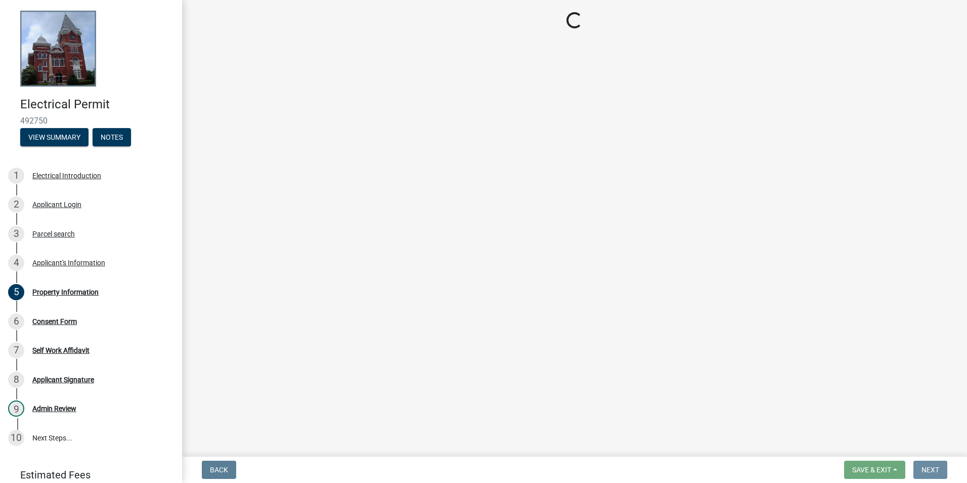
scroll to position [0, 0]
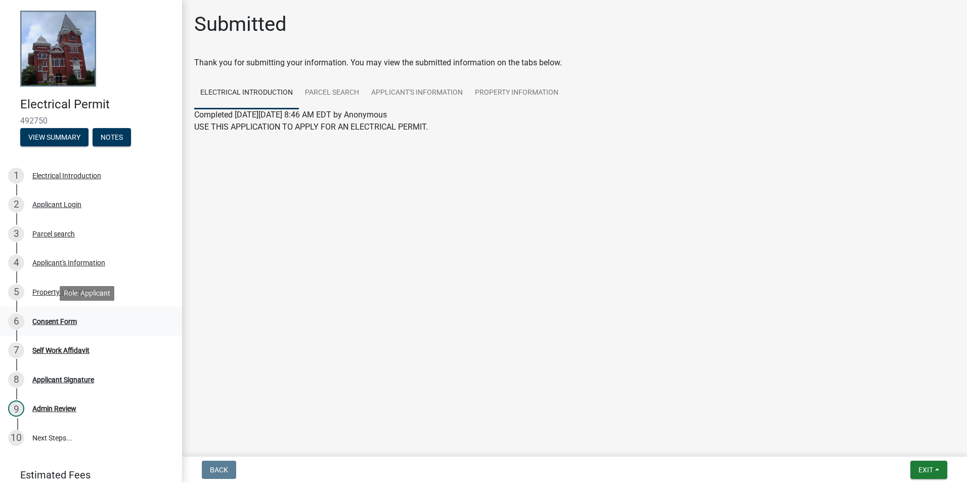
click at [78, 325] on div "6 Consent Form" at bounding box center [87, 321] width 158 height 16
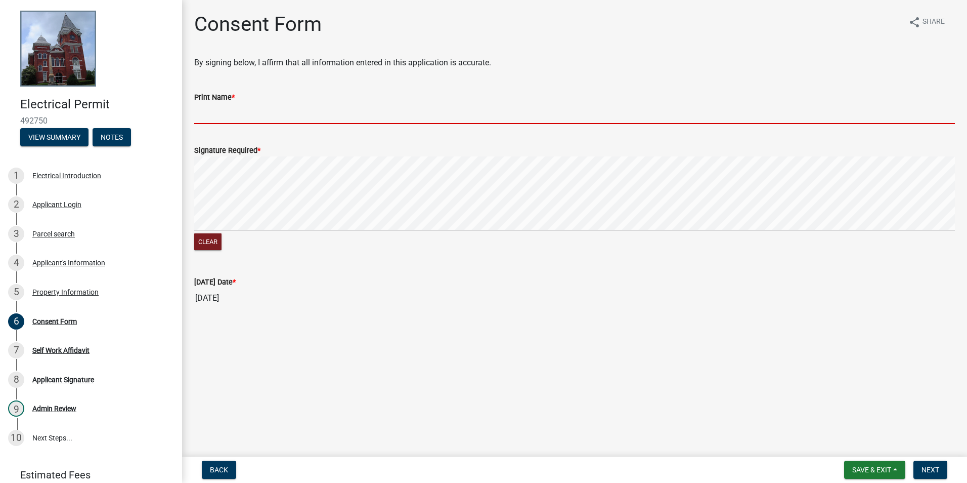
click at [220, 116] on input "Print Name *" at bounding box center [574, 113] width 761 height 21
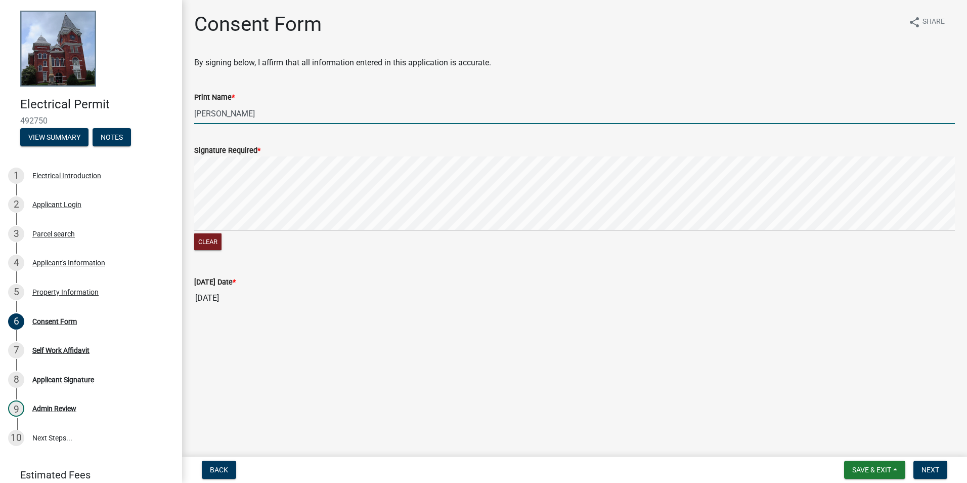
click at [202, 248] on div "Clear" at bounding box center [574, 204] width 761 height 96
click at [258, 240] on div "Clear" at bounding box center [574, 204] width 761 height 96
type input "[PERSON_NAME]"
click at [927, 469] on span "Next" at bounding box center [931, 470] width 18 height 8
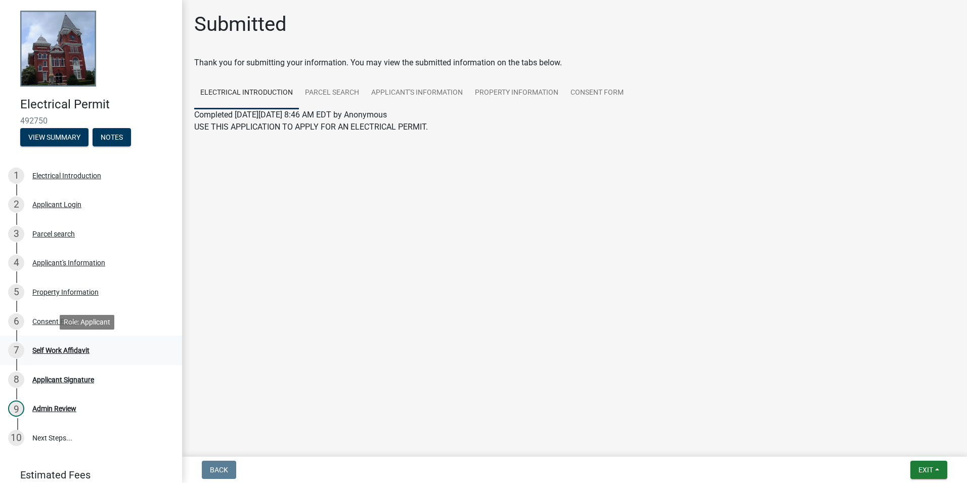
click at [63, 347] on div "Self Work Affidavit" at bounding box center [60, 350] width 57 height 7
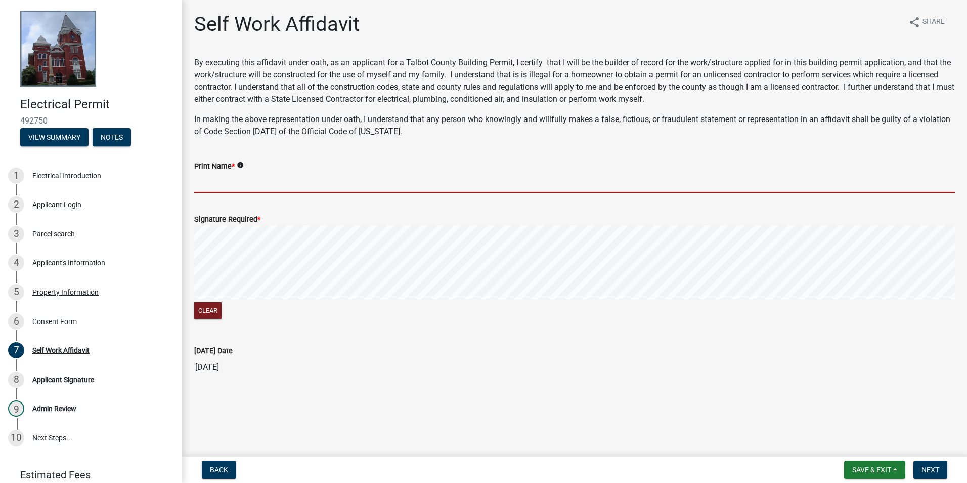
click at [222, 179] on input "Print Name *" at bounding box center [574, 182] width 761 height 21
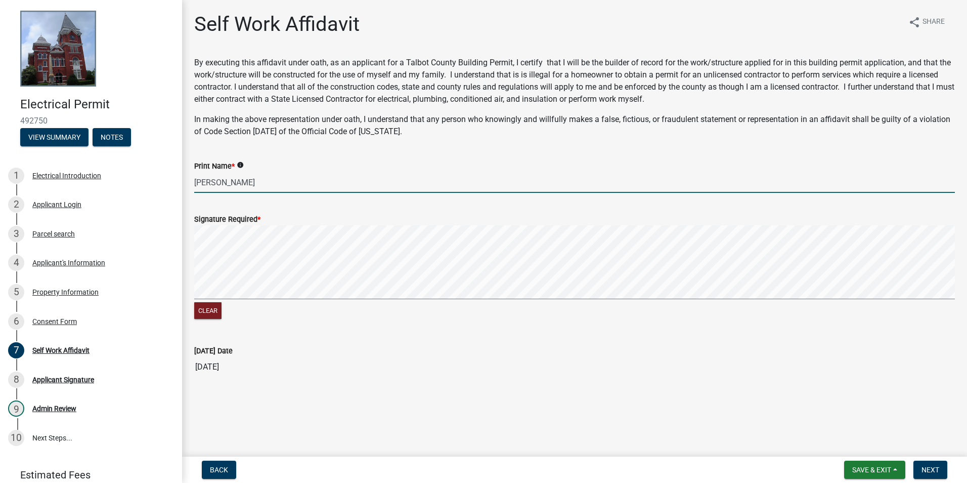
click at [202, 301] on signature-pad at bounding box center [574, 263] width 761 height 77
click at [251, 300] on signature-pad at bounding box center [574, 263] width 761 height 77
type input "[PERSON_NAME]"
click at [919, 471] on button "Next" at bounding box center [931, 469] width 34 height 18
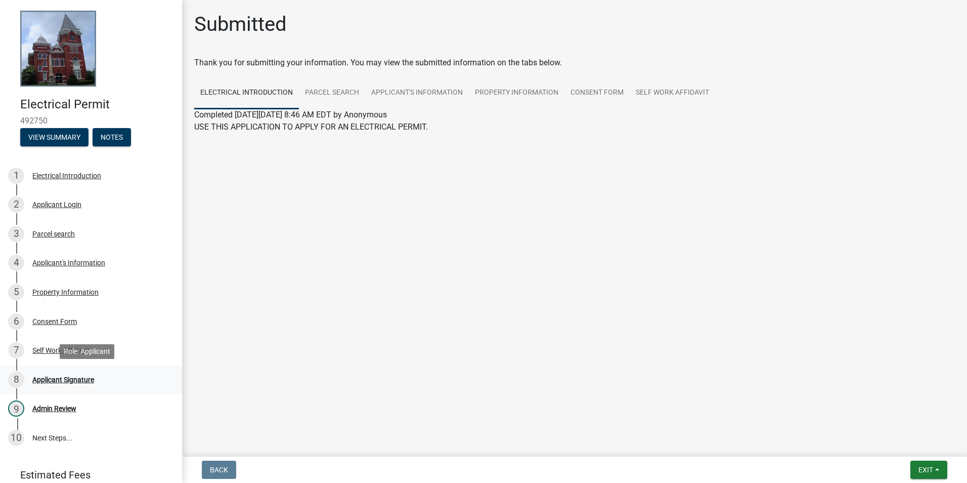
click at [84, 377] on div "Applicant Signature" at bounding box center [63, 379] width 62 height 7
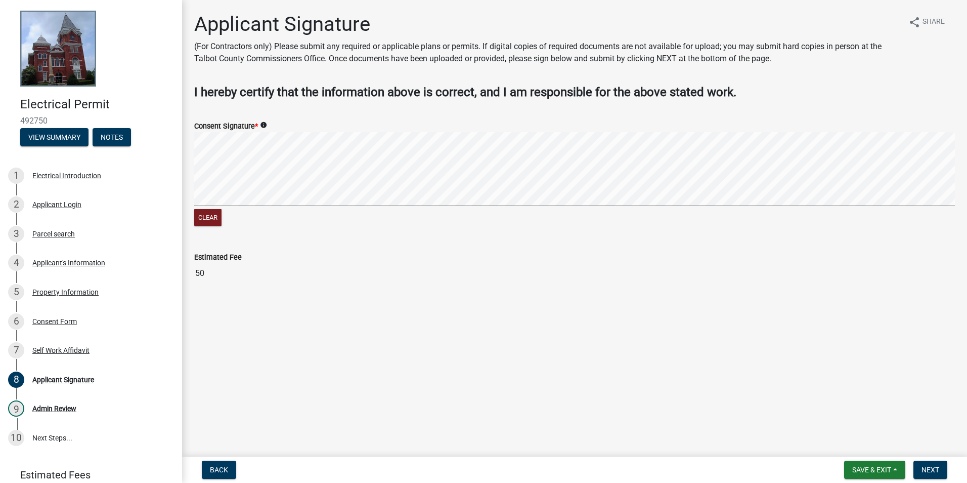
click at [219, 214] on div "Clear" at bounding box center [574, 180] width 761 height 96
click at [294, 213] on div "Clear" at bounding box center [574, 180] width 761 height 96
click at [931, 472] on span "Next" at bounding box center [931, 470] width 18 height 8
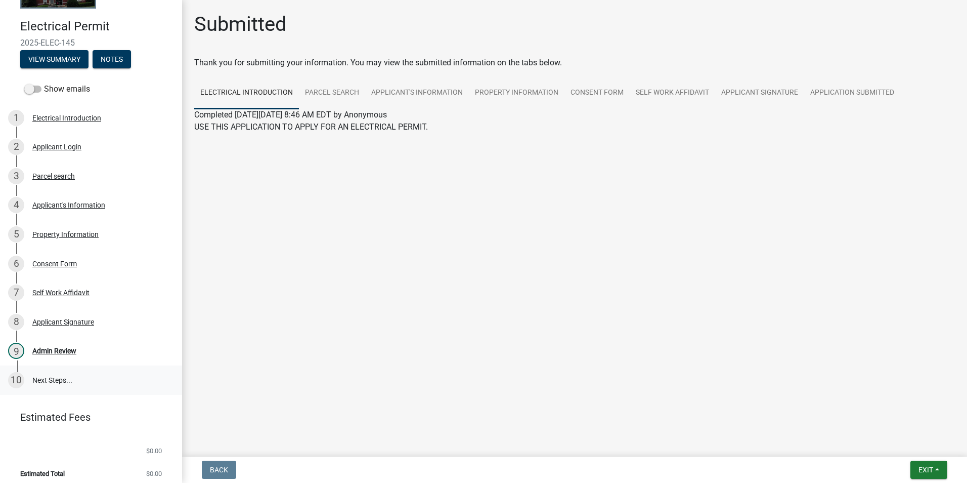
scroll to position [84, 0]
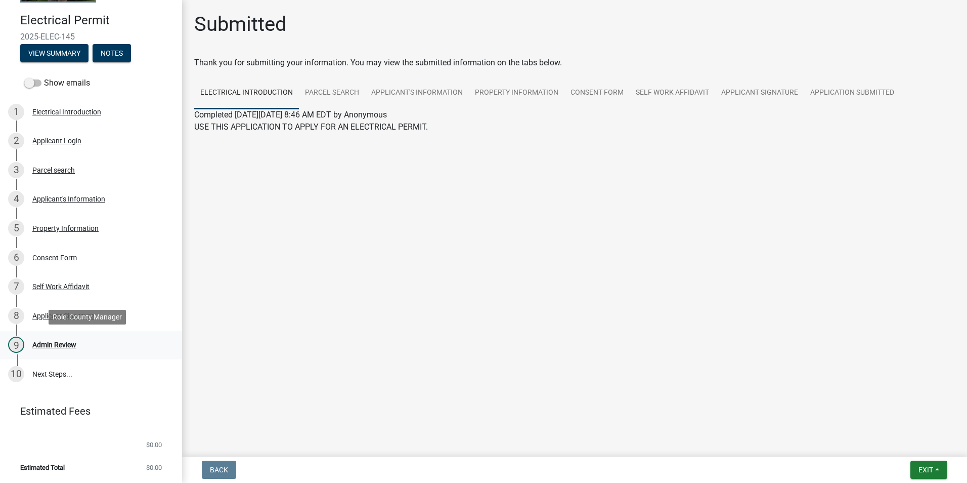
click at [60, 353] on div "9 Admin Review" at bounding box center [87, 344] width 158 height 16
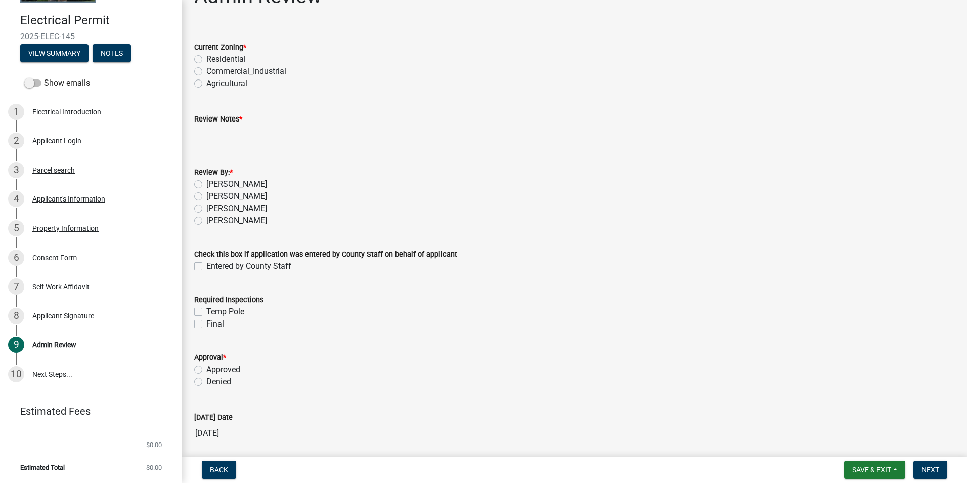
scroll to position [51, 0]
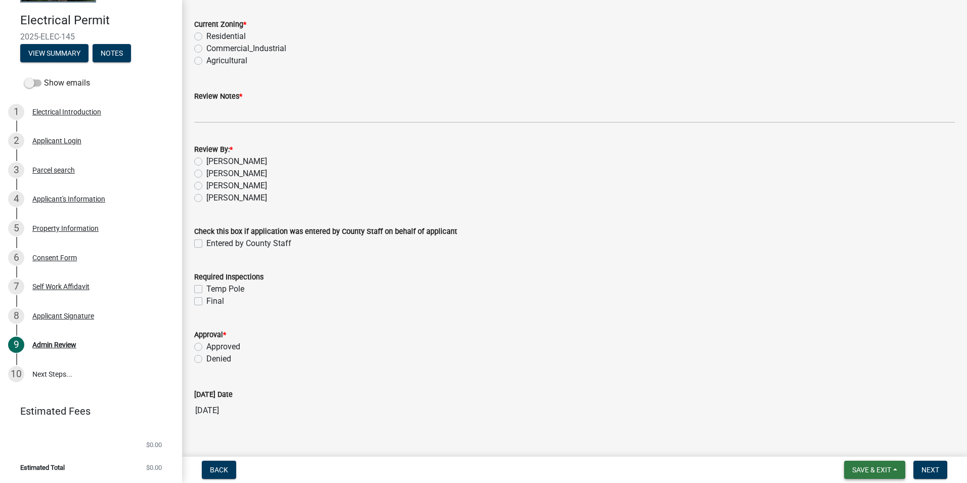
click at [894, 476] on button "Save & Exit" at bounding box center [875, 469] width 61 height 18
click at [876, 450] on button "Save & Exit" at bounding box center [865, 443] width 81 height 24
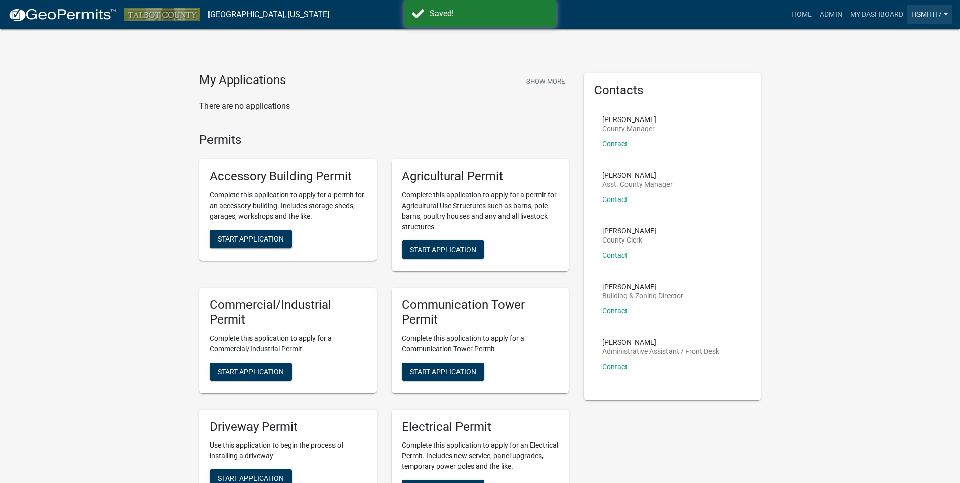
click at [924, 14] on link "hsmith7" at bounding box center [929, 14] width 45 height 19
click at [911, 99] on link "Logout" at bounding box center [911, 99] width 81 height 24
